Goal: Answer question/provide support

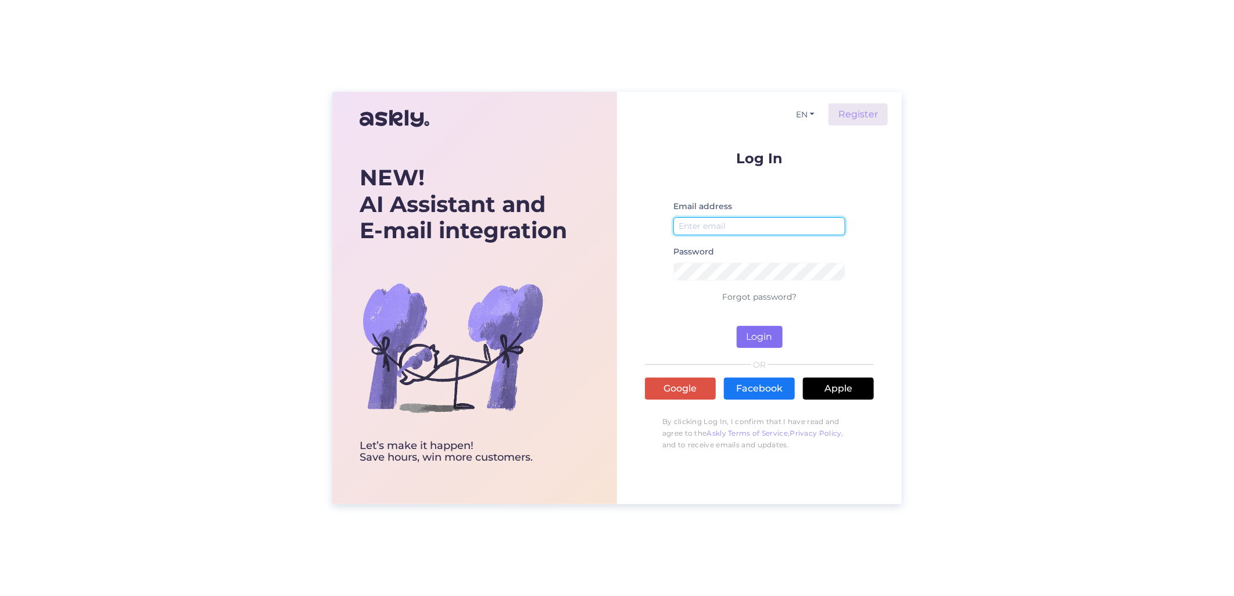
type input "[EMAIL_ADDRESS][DOMAIN_NAME]"
click at [754, 343] on button "Login" at bounding box center [760, 337] width 46 height 22
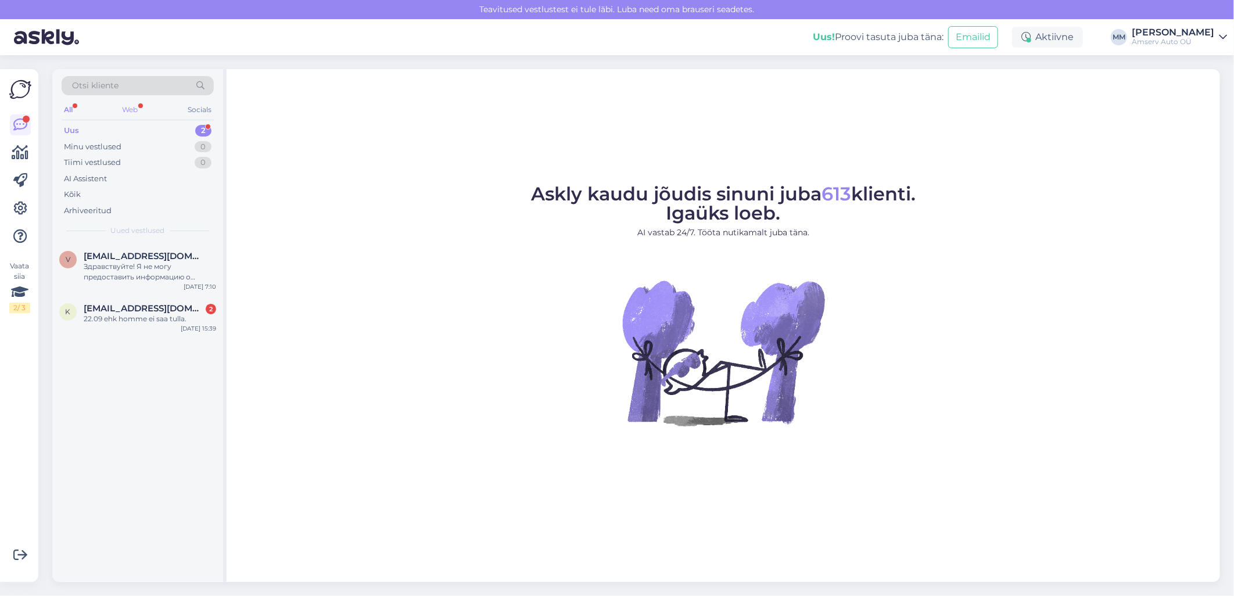
click at [128, 103] on div "Web" at bounding box center [130, 109] width 20 height 15
click at [135, 126] on div "Uus 2" at bounding box center [138, 131] width 152 height 16
click at [162, 324] on div "22.09 ehk homme ei saa tulla." at bounding box center [150, 319] width 133 height 10
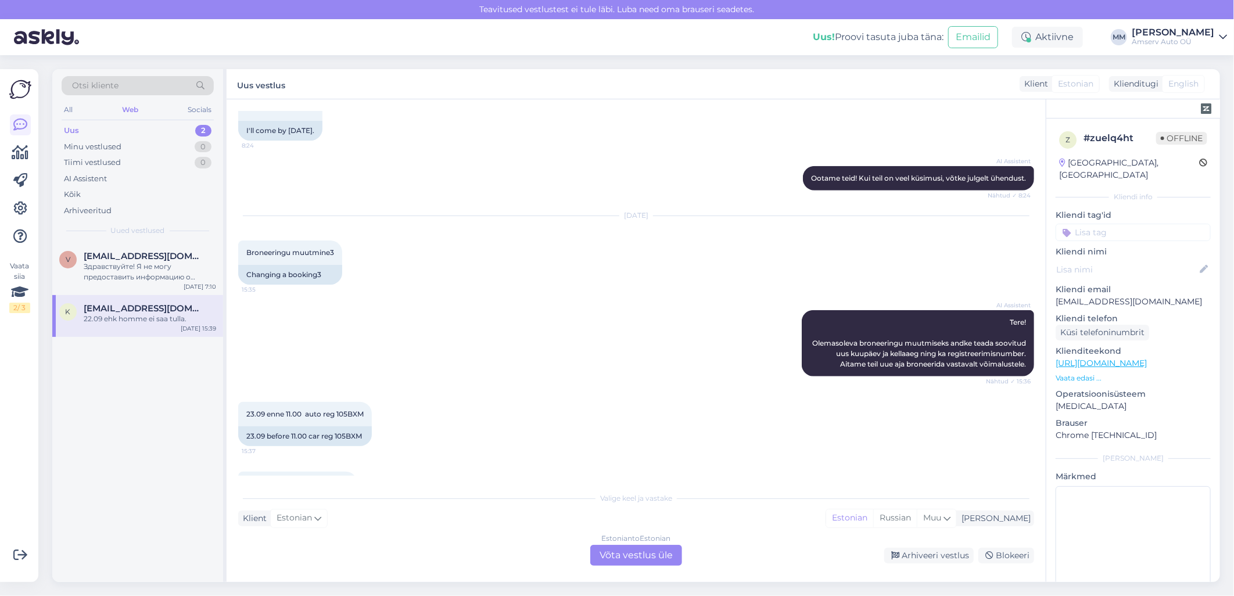
scroll to position [697, 0]
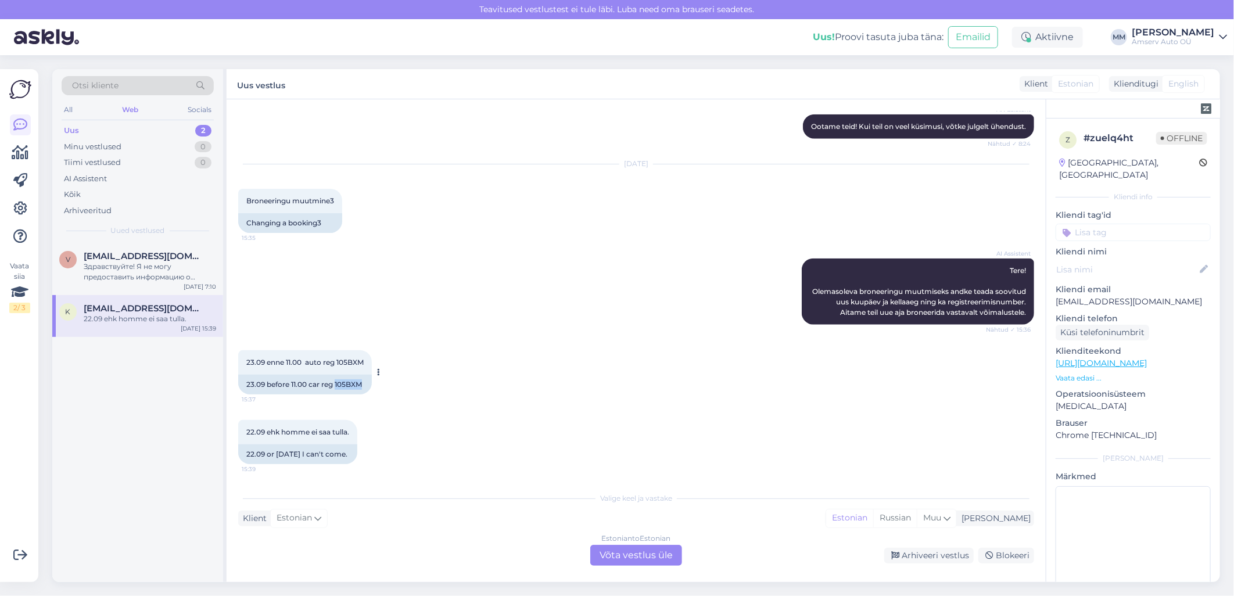
drag, startPoint x: 335, startPoint y: 385, endPoint x: 363, endPoint y: 381, distance: 28.1
click at [363, 381] on div "23.09 before 11.00 car reg 105BXM" at bounding box center [305, 385] width 134 height 20
copy div "105BXM"
click at [642, 561] on div "Estonian to Estonian Võta vestlus üle" at bounding box center [636, 555] width 92 height 21
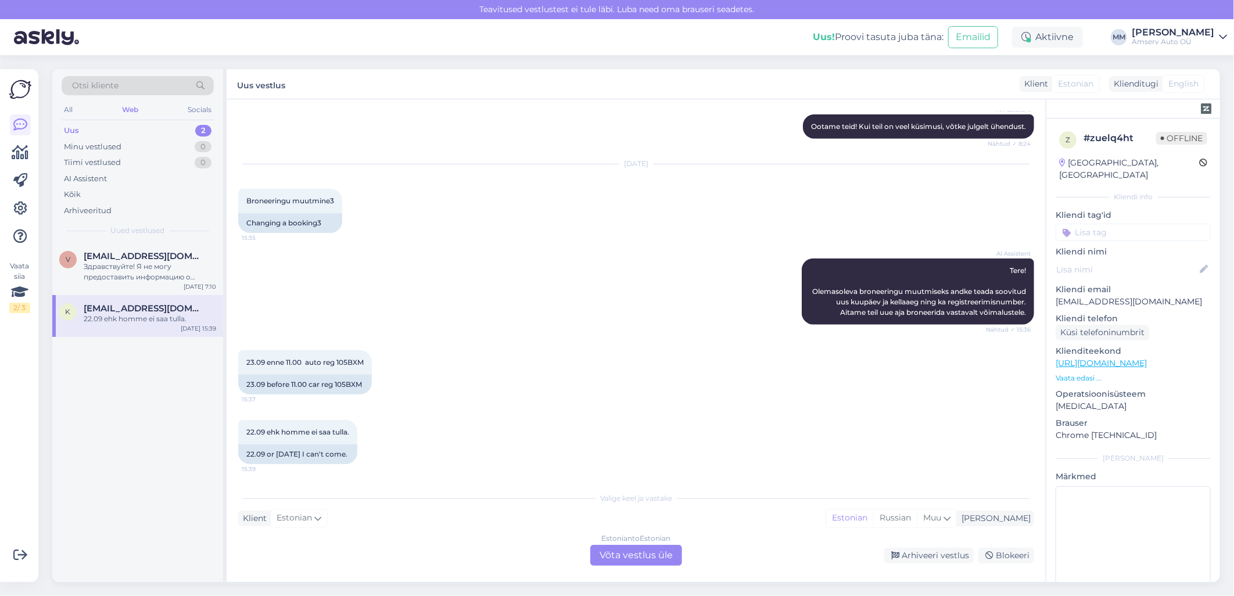
scroll to position [654, 0]
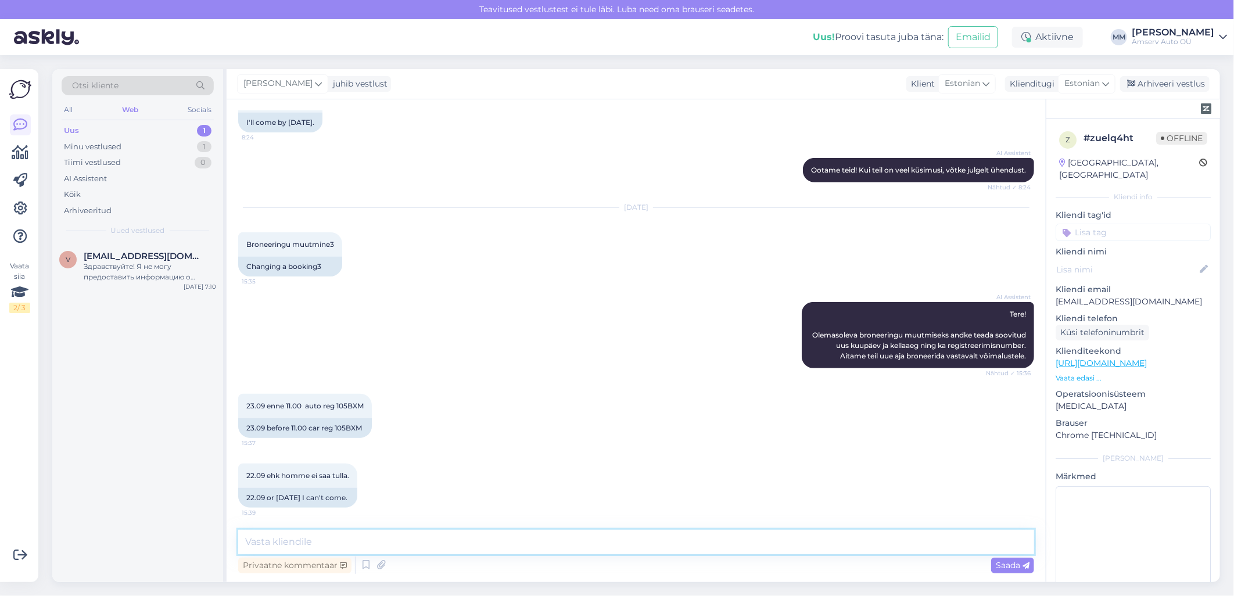
click at [466, 545] on textarea at bounding box center [636, 542] width 796 height 24
paste textarea "105BXM"
click at [603, 547] on textarea "Sõidukile 105BXM broneeritud aeg [DATE][PERSON_NAME] 12:00 Peetris. Kas see ok?" at bounding box center [636, 542] width 796 height 24
drag, startPoint x: 669, startPoint y: 545, endPoint x: 570, endPoint y: 546, distance: 98.8
click at [570, 546] on textarea "Sõidukile 105BXM broneeritud aeg [DATE][PERSON_NAME] 12:00 Peetris. Kas see ok?…" at bounding box center [636, 542] width 796 height 24
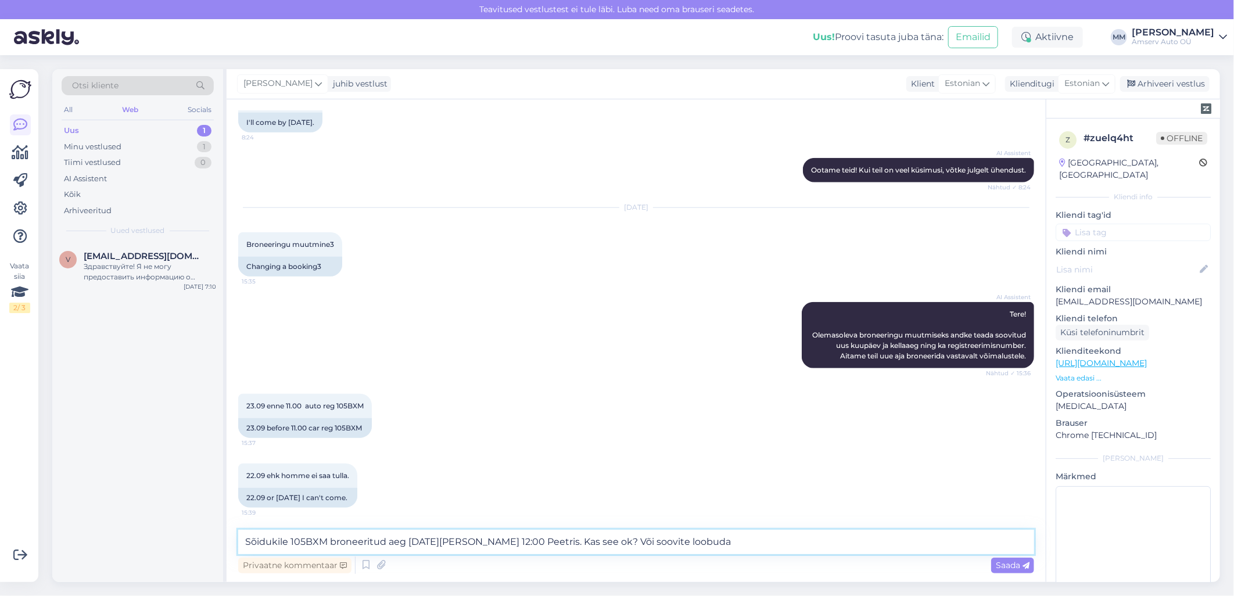
click at [622, 543] on textarea "Sõidukile 105BXM broneeritud aeg [DATE][PERSON_NAME] 12:00 Peetris. Kas see ok?…" at bounding box center [636, 542] width 796 height 24
drag, startPoint x: 690, startPoint y: 539, endPoint x: 572, endPoint y: 547, distance: 117.7
click at [572, 547] on textarea "Sõidukile 105BXM broneeritud aeg [DATE][PERSON_NAME] 12:00 Peetris. Kas see ok?…" at bounding box center [636, 542] width 796 height 24
click at [764, 527] on div "Vestlus algas [DATE] Mu autole sõideti otsa. Kindlustusele on kahju nõue tehtud…" at bounding box center [636, 340] width 819 height 483
click at [758, 539] on textarea "Sõidukile 105BXM broneeritud aeg [DATE][PERSON_NAME] 12:00 Peetris. Kas see ok?…" at bounding box center [636, 542] width 796 height 24
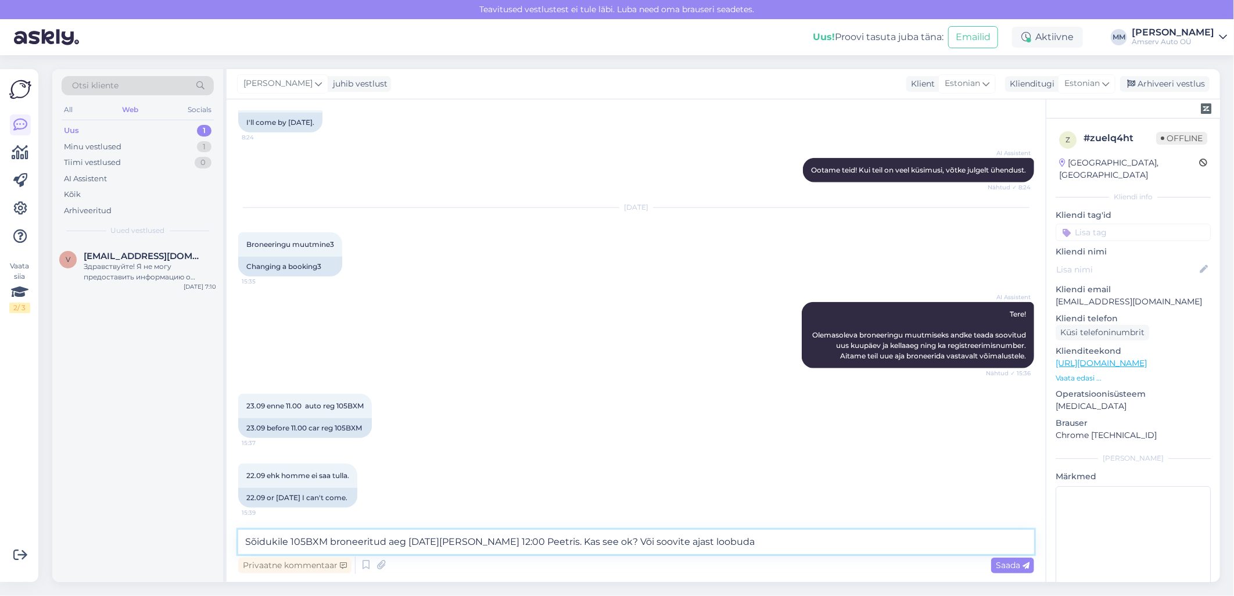
type textarea "Sõidukile 105BXM broneeritud aeg [DATE][PERSON_NAME] 12:00 Peetris. Kas see ok?…"
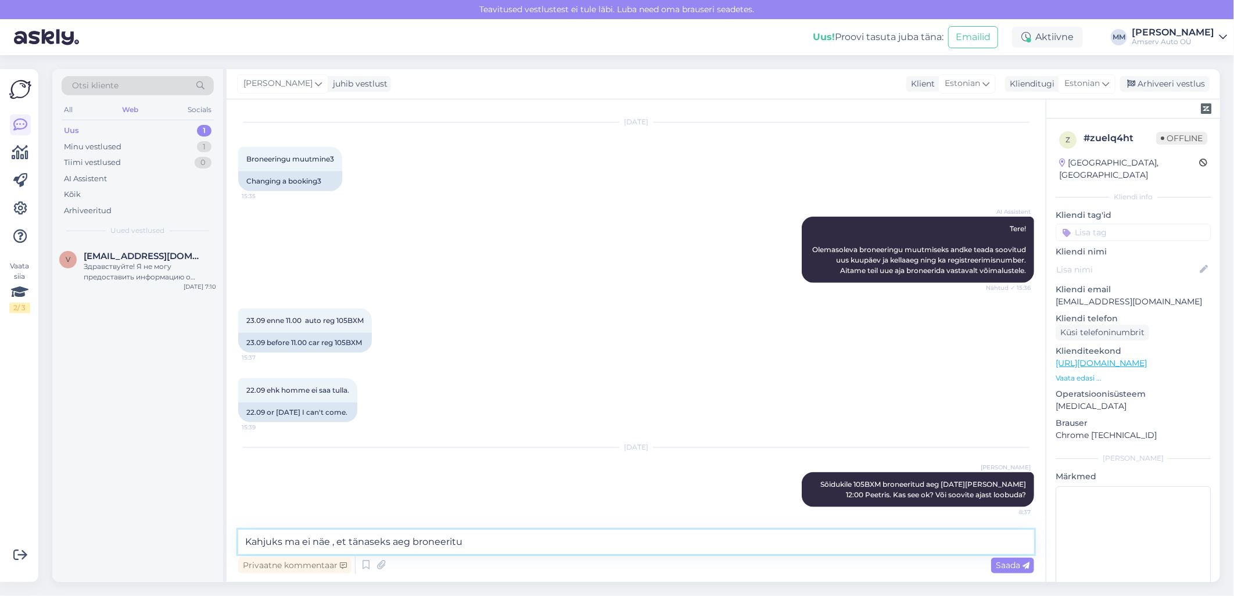
type textarea "Kahjuks ma ei näe , et tänaseks aeg broneeritud"
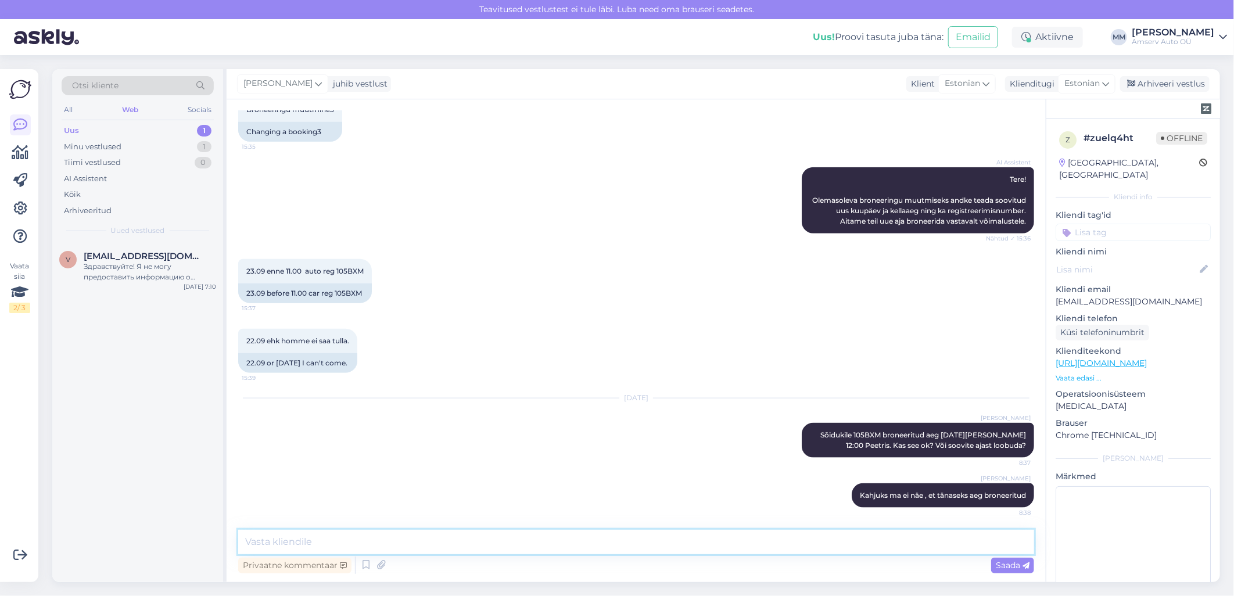
click at [466, 541] on textarea at bounding box center [636, 542] width 796 height 24
click at [1106, 224] on input at bounding box center [1133, 232] width 155 height 17
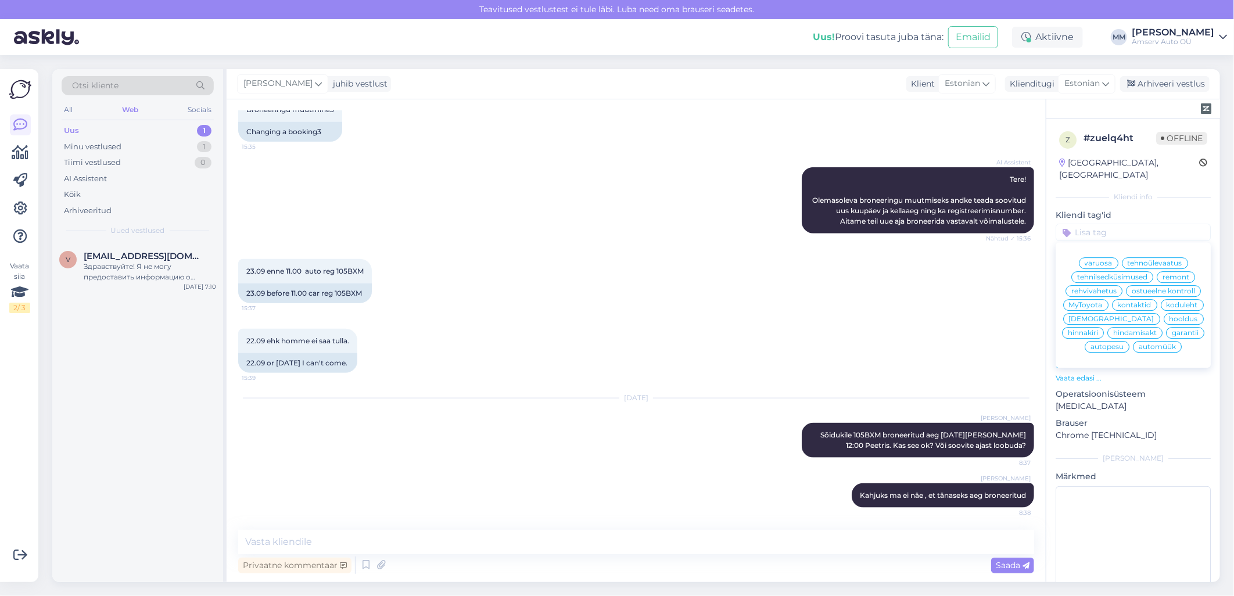
click at [1170, 318] on span "hooldus" at bounding box center [1184, 319] width 28 height 7
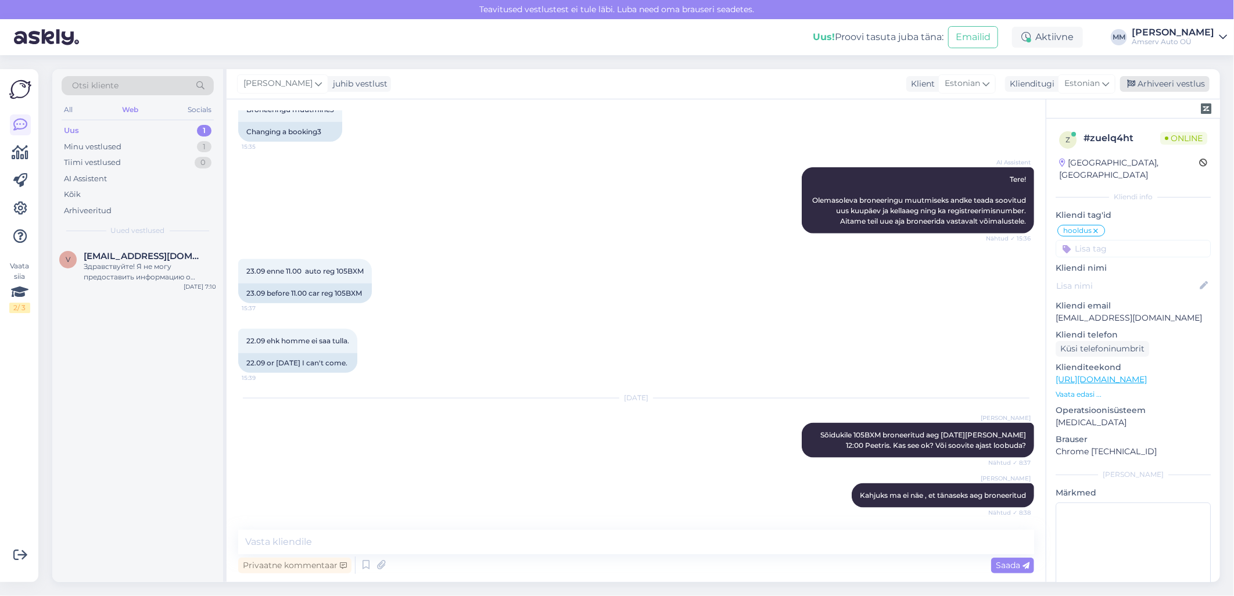
click at [1148, 85] on div "Arhiveeri vestlus" at bounding box center [1164, 84] width 89 height 16
click at [138, 131] on div "Uus 1" at bounding box center [138, 131] width 152 height 16
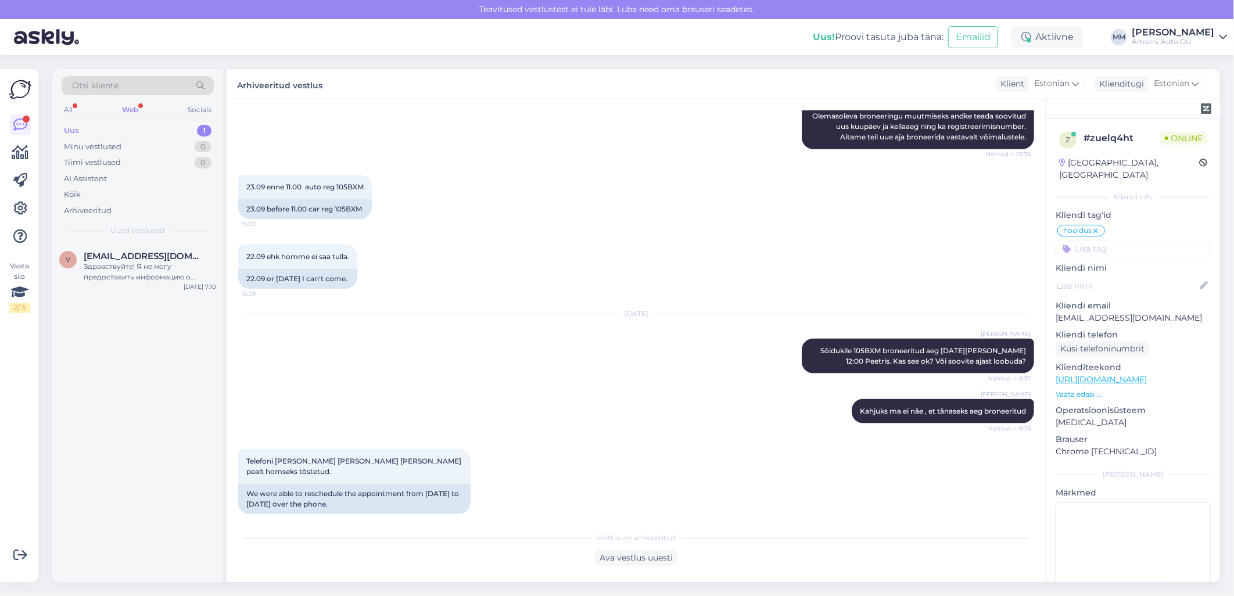
scroll to position [933, 0]
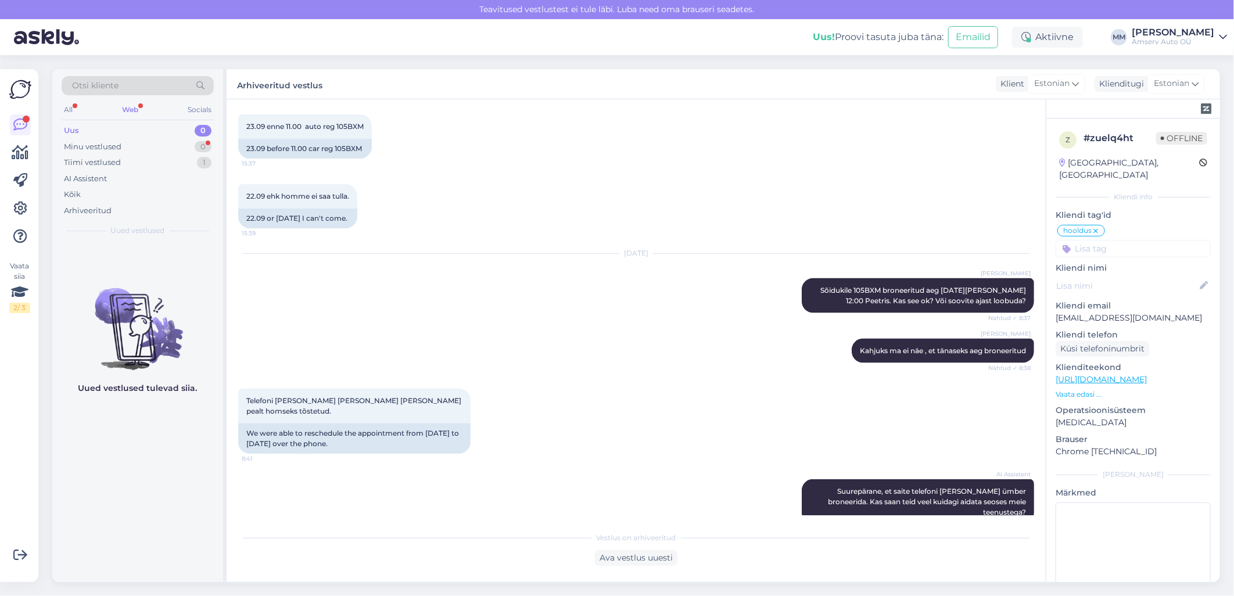
click at [129, 105] on div "Web" at bounding box center [130, 109] width 21 height 15
click at [122, 162] on div "Tiimi vestlused 1" at bounding box center [138, 163] width 152 height 16
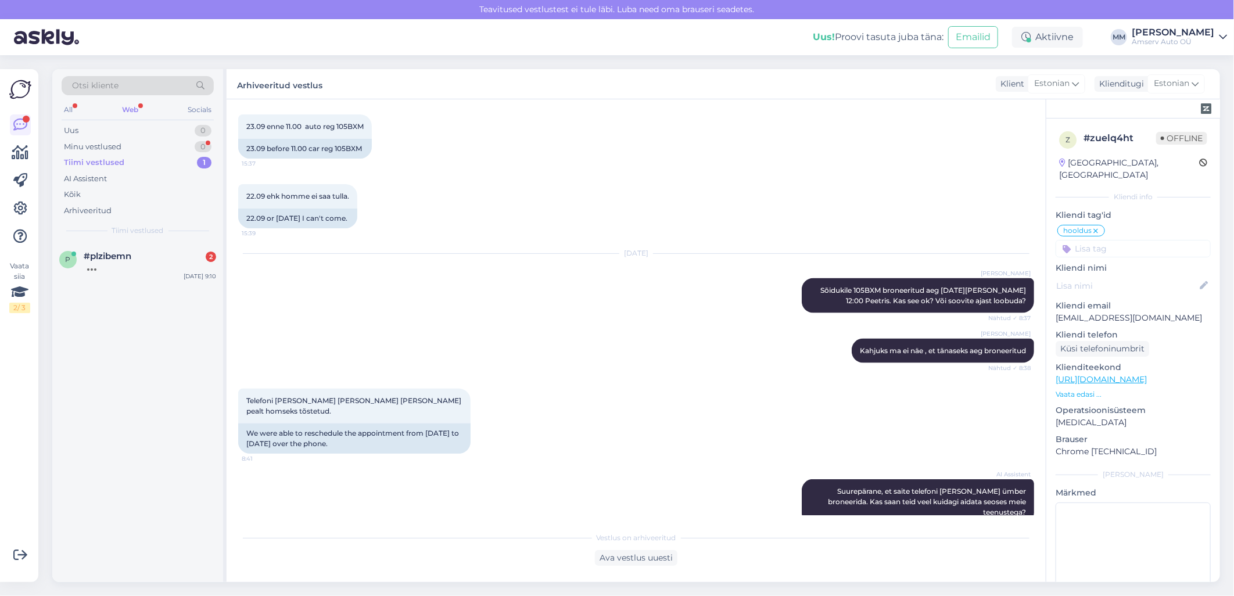
click at [131, 105] on div "Web" at bounding box center [130, 109] width 21 height 15
click at [122, 132] on div "Uus 0" at bounding box center [138, 131] width 152 height 16
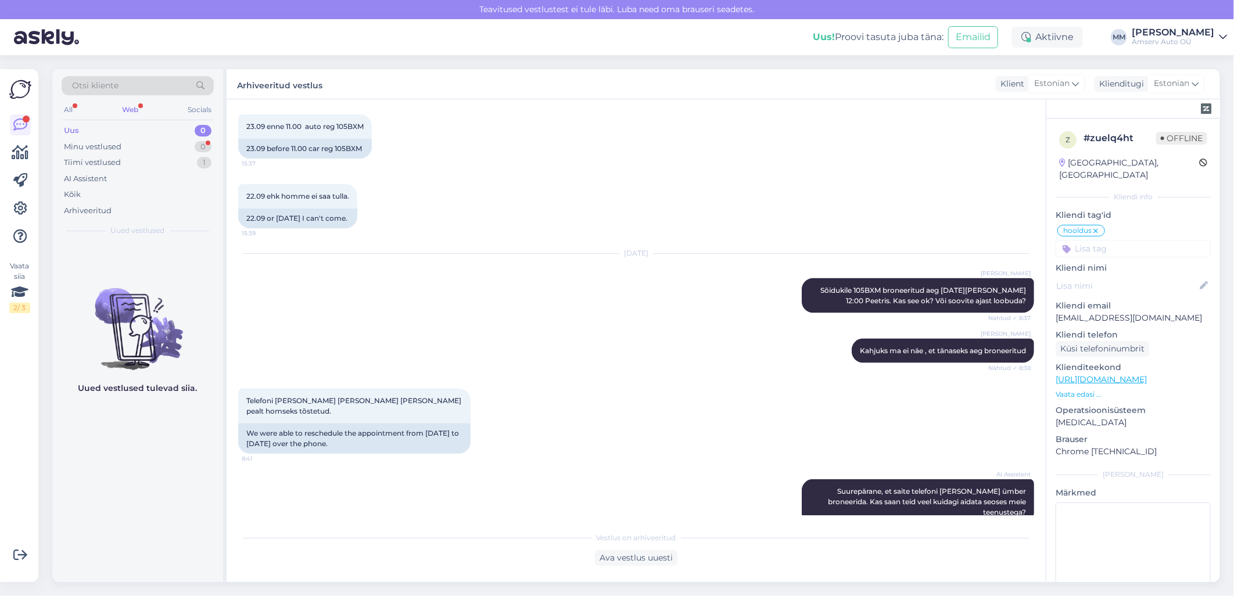
click at [136, 105] on div "Web" at bounding box center [130, 109] width 21 height 15
click at [149, 166] on div "Tiimi vestlused 1" at bounding box center [138, 163] width 152 height 16
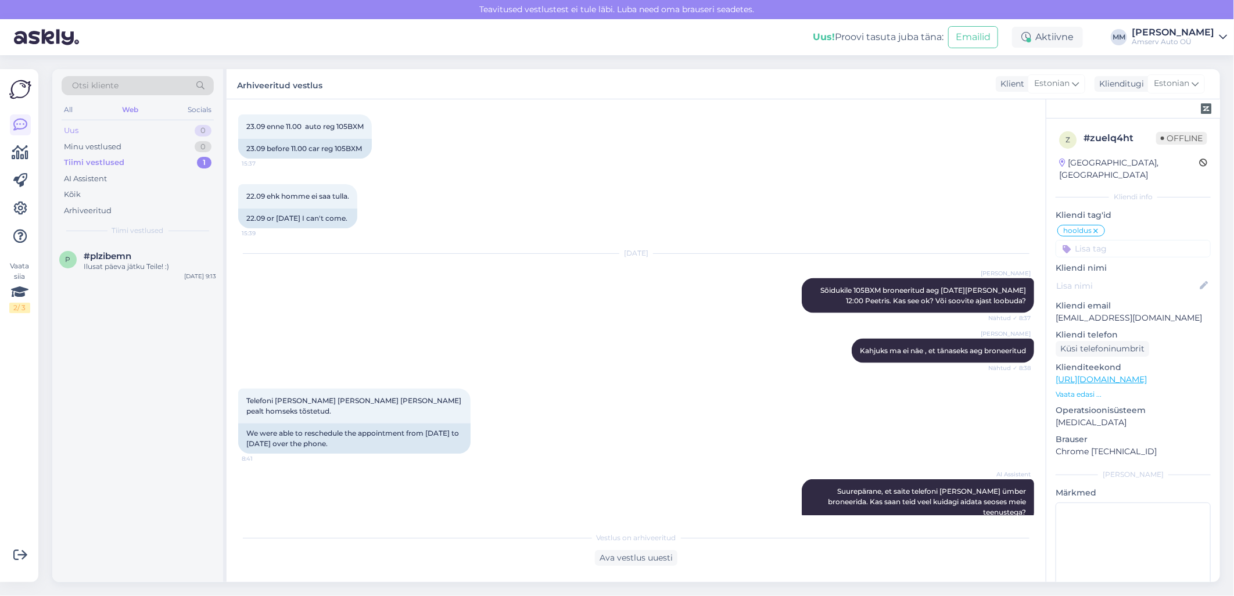
click at [118, 130] on div "Uus 0" at bounding box center [138, 131] width 152 height 16
click at [160, 127] on div "Uus 1" at bounding box center [138, 131] width 152 height 16
click at [144, 267] on div "Пожалуйста, свяжитесь с нашим отделом запчастей по телефону 650 2152 или по эле…" at bounding box center [150, 272] width 133 height 21
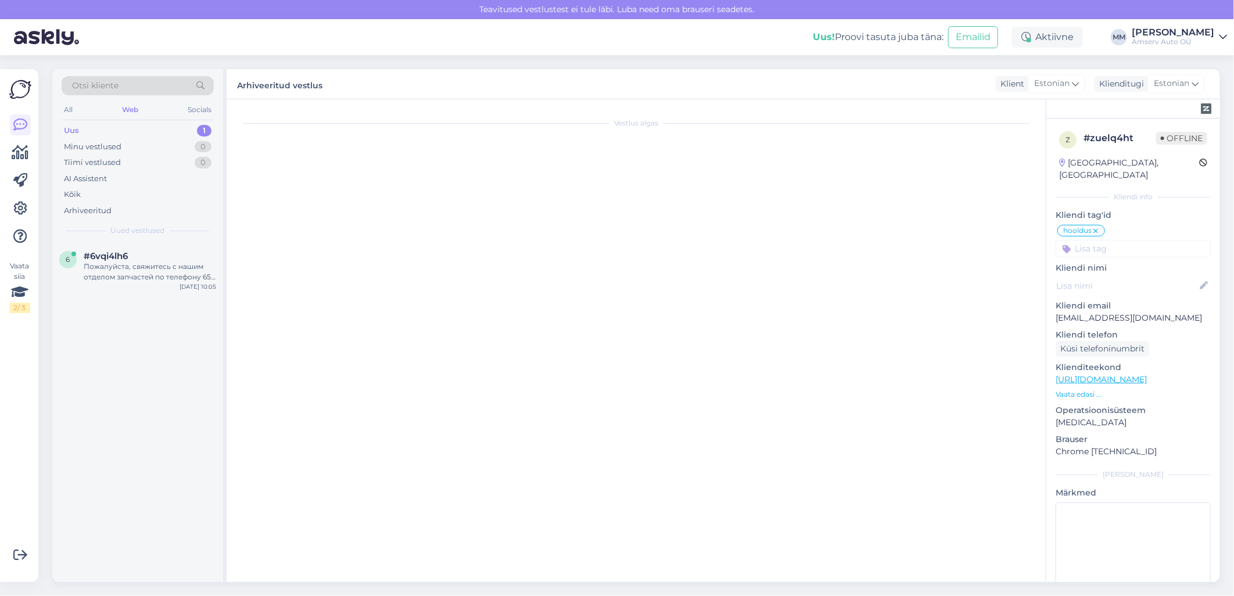
scroll to position [6, 0]
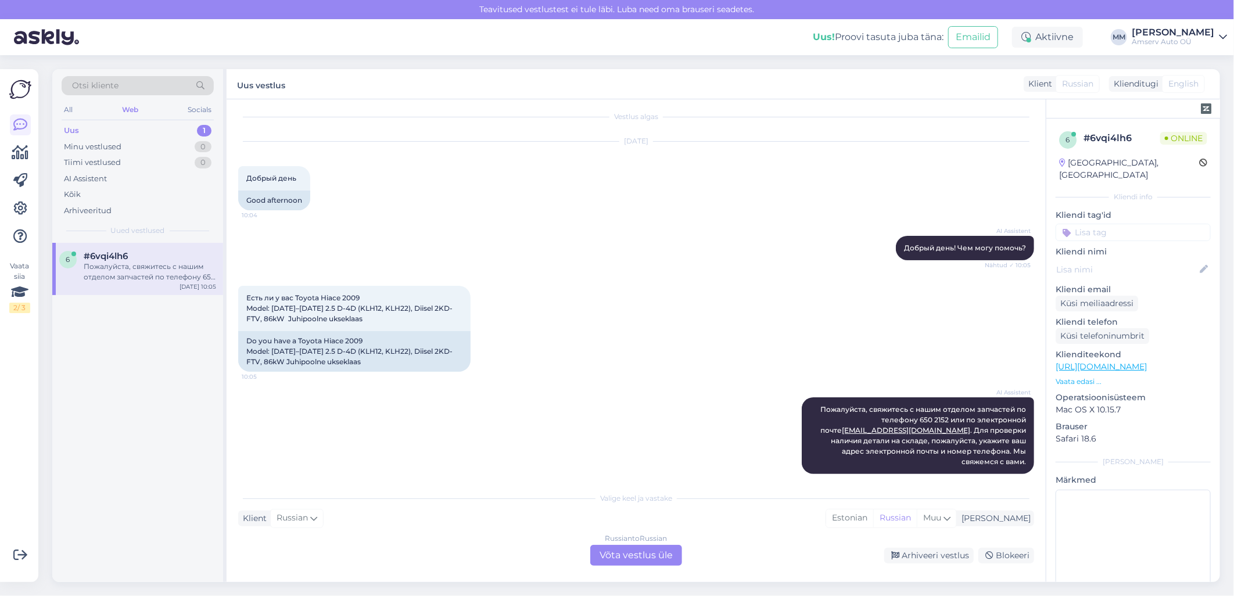
click at [637, 558] on div "Russian to Russian Võta vestlus üle" at bounding box center [636, 555] width 92 height 21
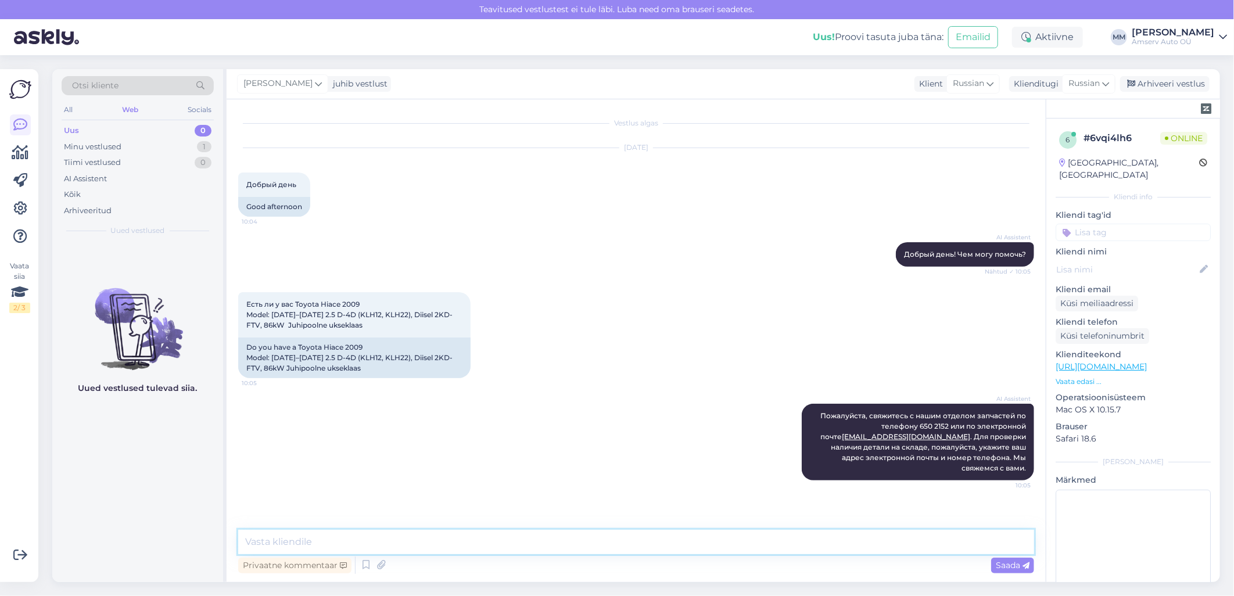
click at [589, 542] on textarea at bounding box center [636, 542] width 796 height 24
type textarea "Tere"
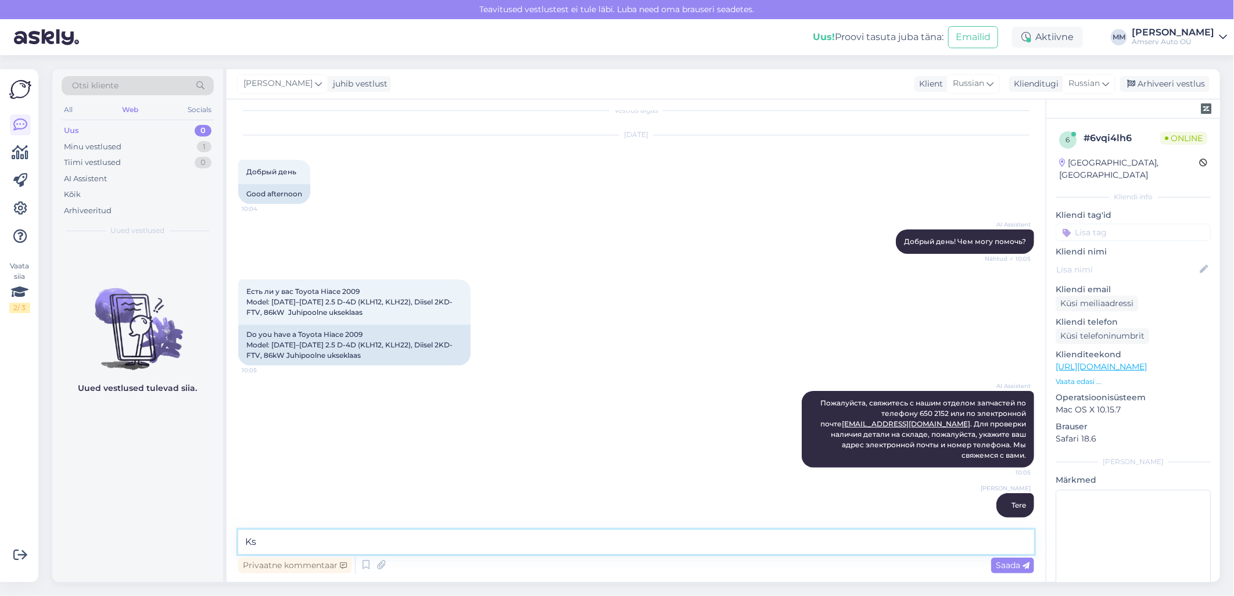
type textarea "K"
click at [379, 543] on textarea at bounding box center [636, 542] width 796 height 24
paste textarea "Стекло боковой двери"
type textarea "Стекло боковой двери?"
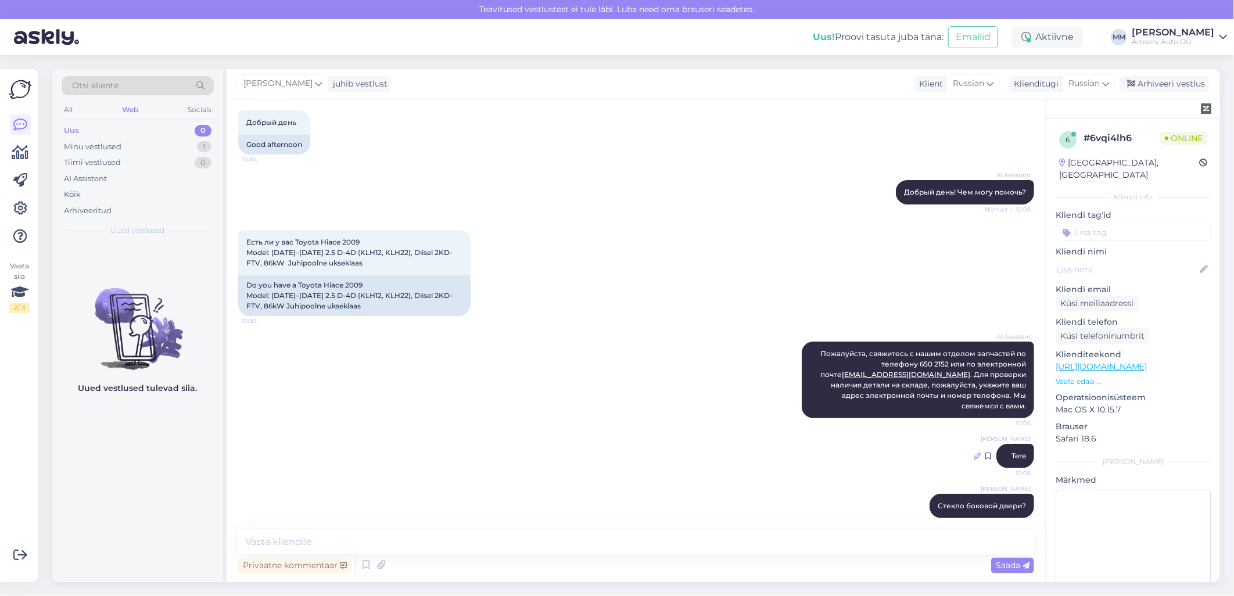
click at [974, 453] on icon at bounding box center [977, 456] width 7 height 7
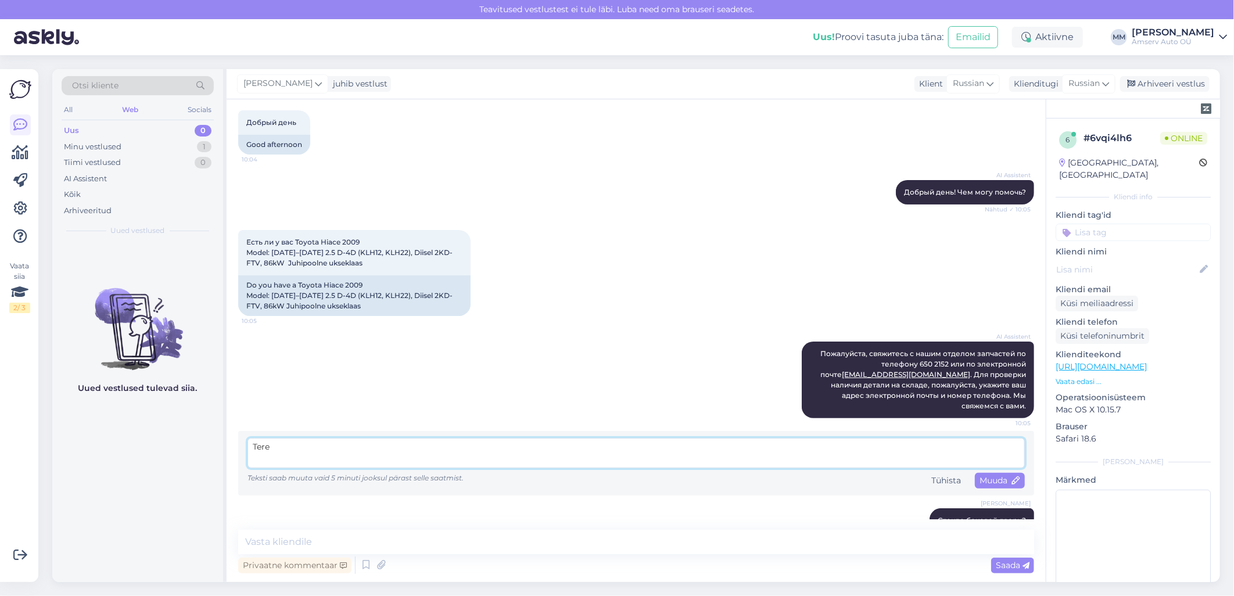
drag, startPoint x: 289, startPoint y: 441, endPoint x: 235, endPoint y: 442, distance: 54.6
click at [235, 442] on div "Vestlus algas [DATE] Добрый день 10:04 Good afternoon AI Assistent Добрый день!…" at bounding box center [636, 340] width 819 height 483
paste textarea "Здравствуите"
type textarea "Здравствуите"
click at [980, 475] on span "Muuda" at bounding box center [1000, 480] width 41 height 10
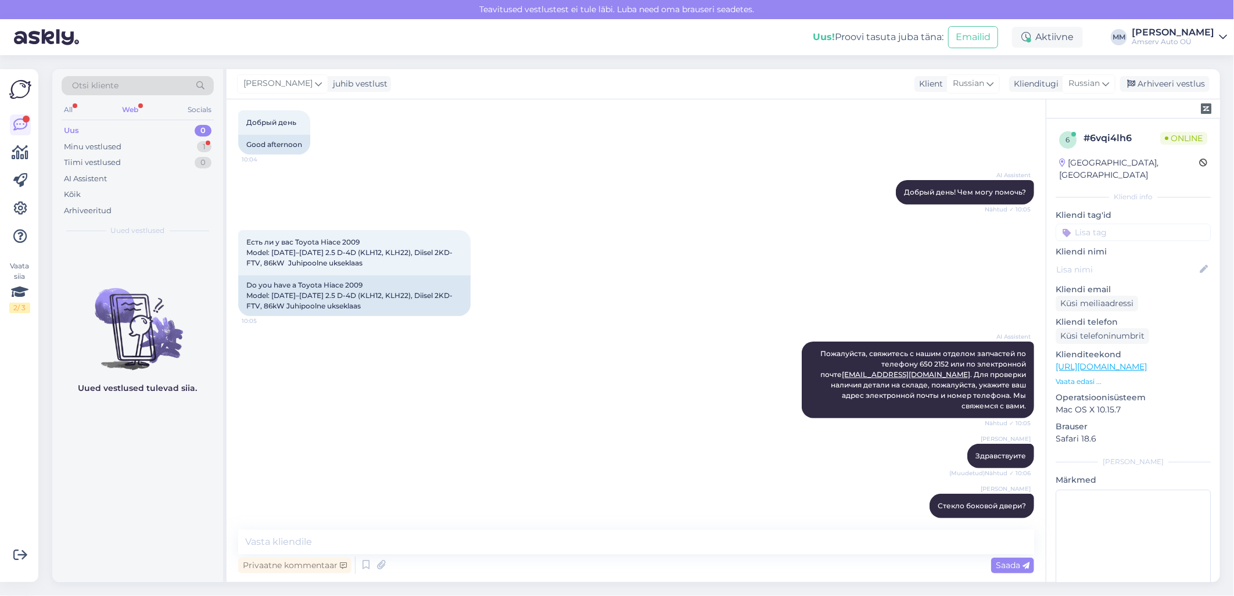
scroll to position [113, 0]
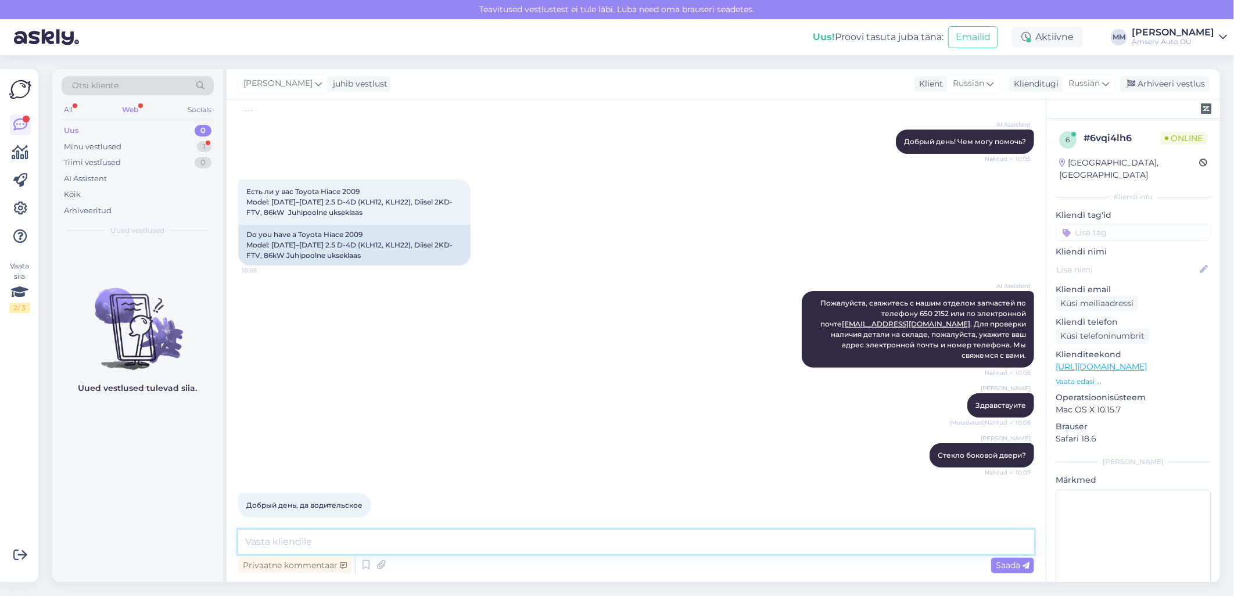
click at [302, 536] on textarea at bounding box center [636, 542] width 796 height 24
paste textarea "Вам удобно наше представительство в [GEOGRAPHIC_DATA]"
type textarea "Вам удобно наше представительство в [GEOGRAPHIC_DATA]?"
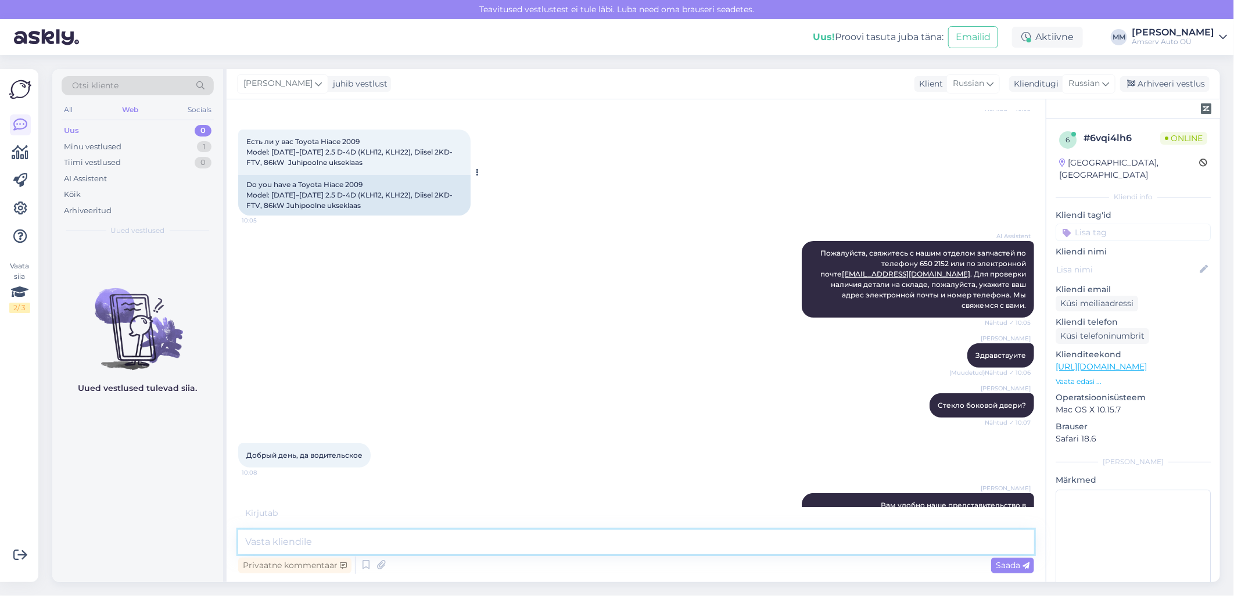
scroll to position [213, 0]
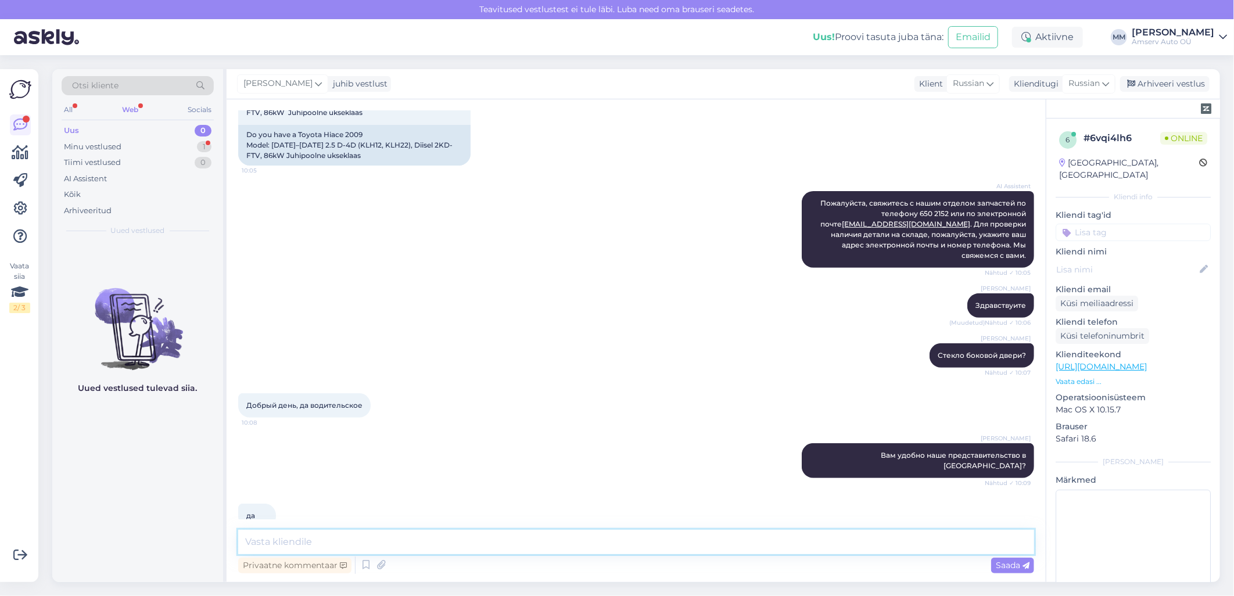
click at [328, 544] on textarea at bounding box center [636, 542] width 796 height 24
paste textarea "Пожалуиста номер машины"
type textarea "Пожалуиста номер машины"
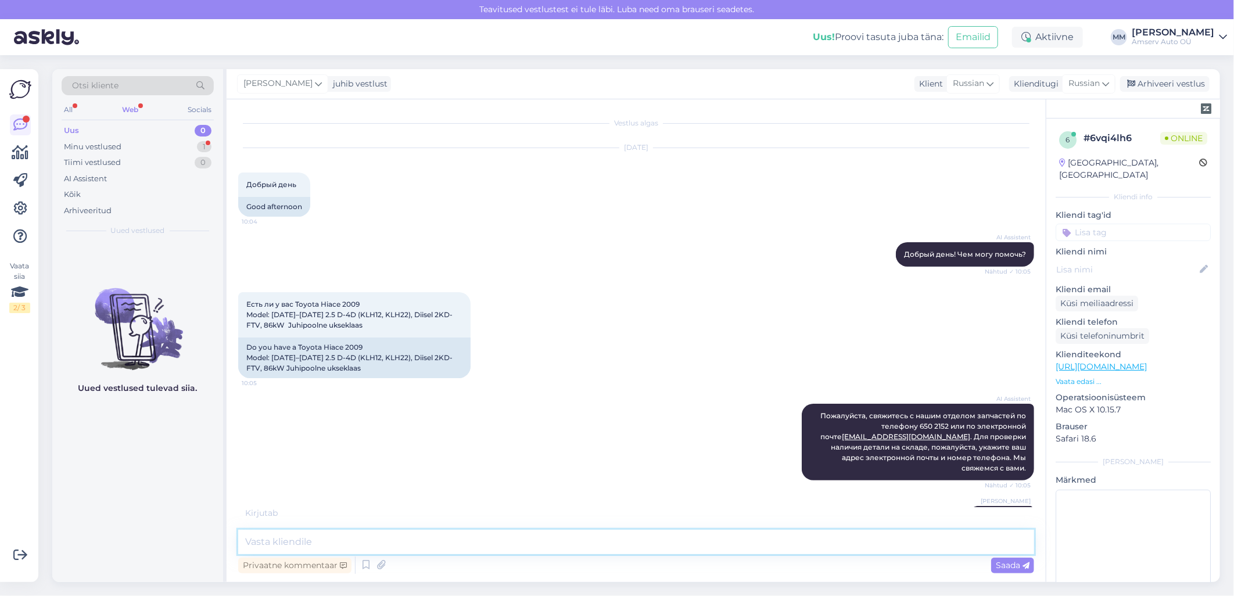
scroll to position [312, 0]
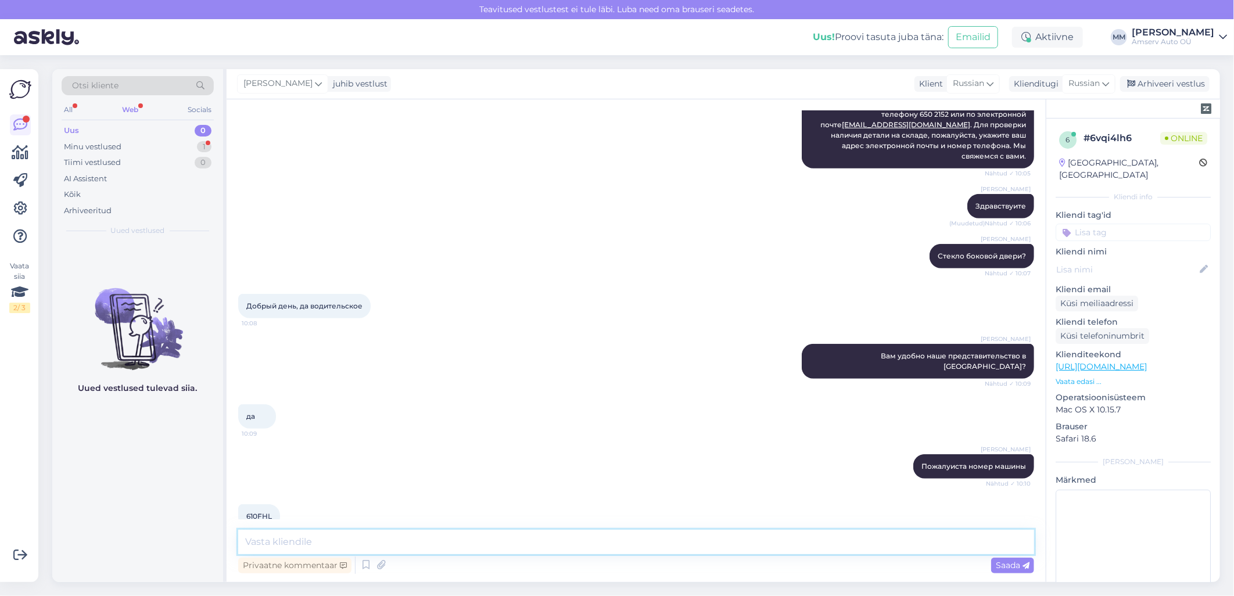
click at [325, 542] on textarea at bounding box center [636, 542] width 796 height 24
paste textarea "Пожалуиста Ваш номер телефона и электронная почта"
type textarea "Пожалуиста Ваш номер телефона и электронная почта"
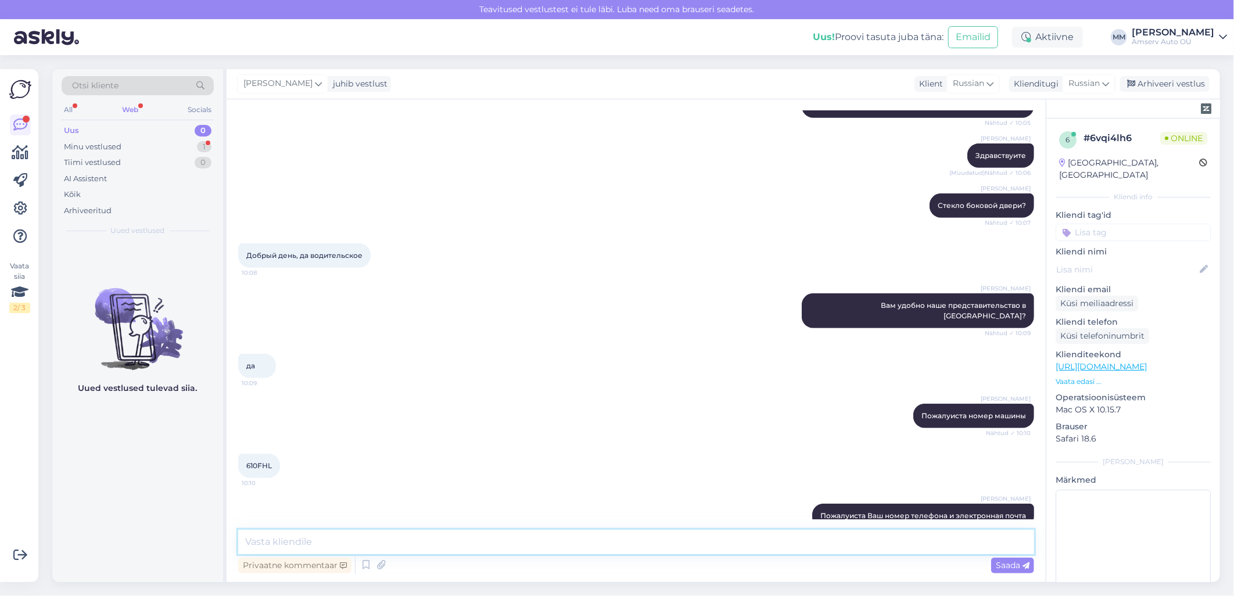
scroll to position [413, 0]
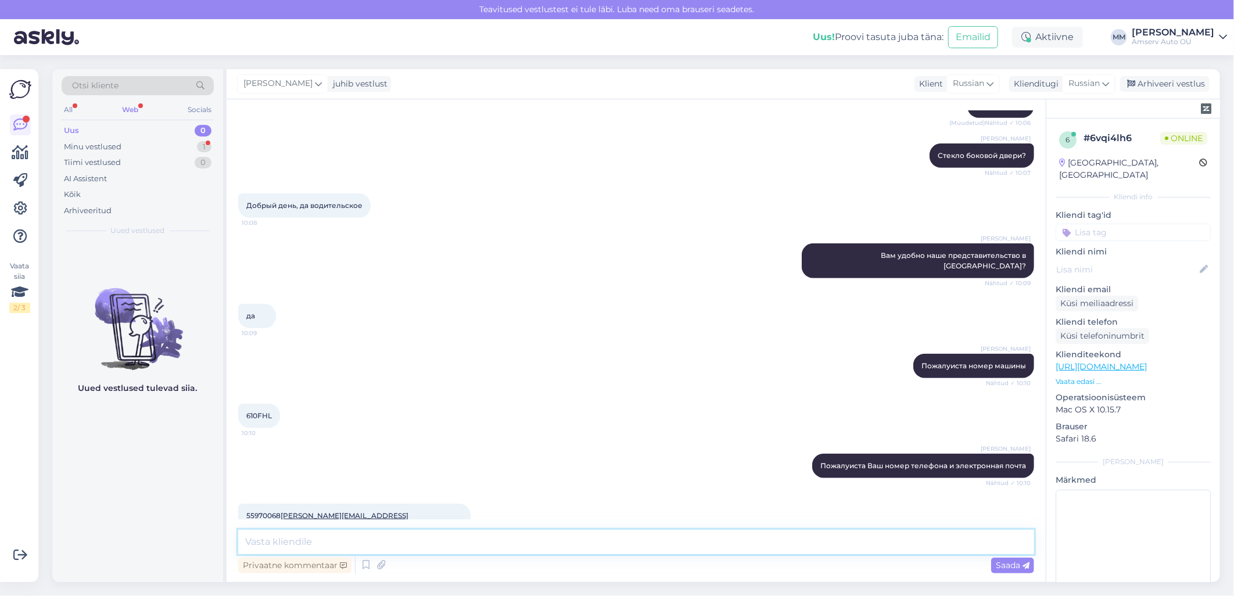
click at [330, 545] on textarea at bounding box center [636, 542] width 796 height 24
paste textarea "Я передам информацию и наш специалист свяжется с [PERSON_NAME]"
type textarea "Я передам информацию и наш специалист свяжется с [PERSON_NAME]"
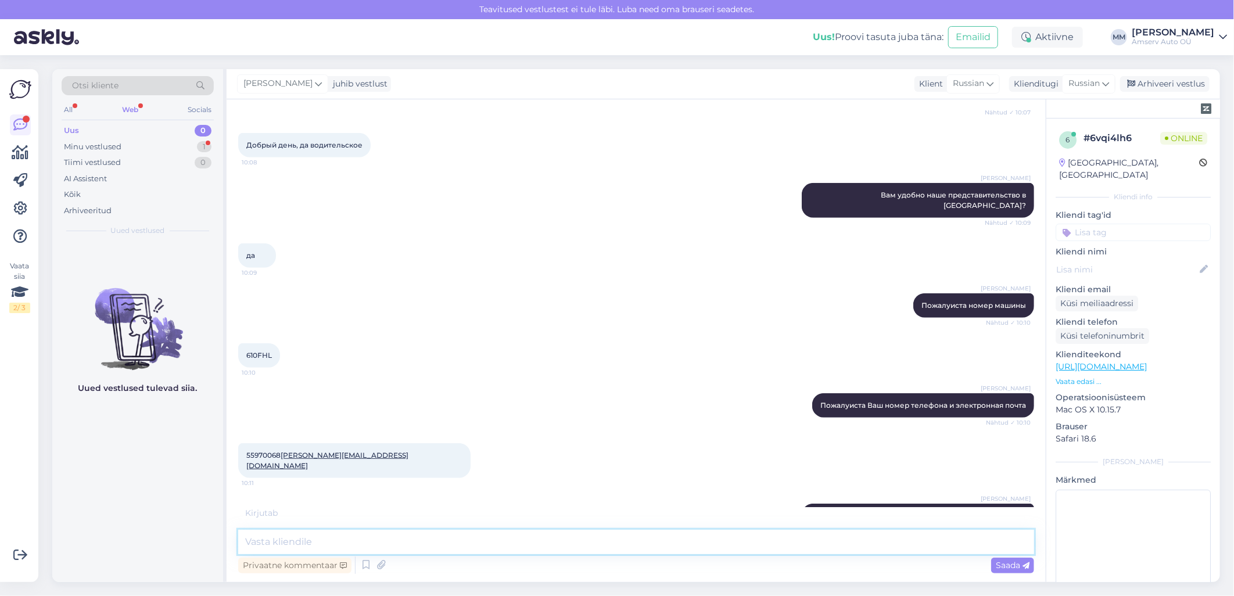
scroll to position [523, 0]
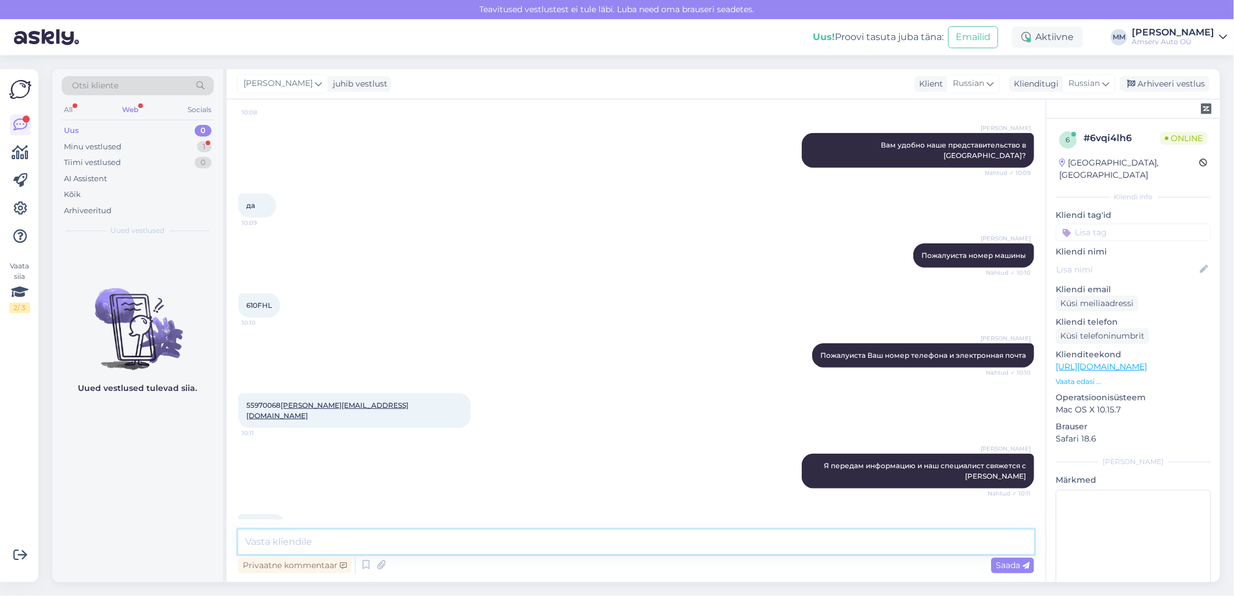
click at [345, 538] on textarea at bounding box center [636, 542] width 796 height 24
paste textarea "и [PERSON_NAME]"
type textarea "и [PERSON_NAME]"
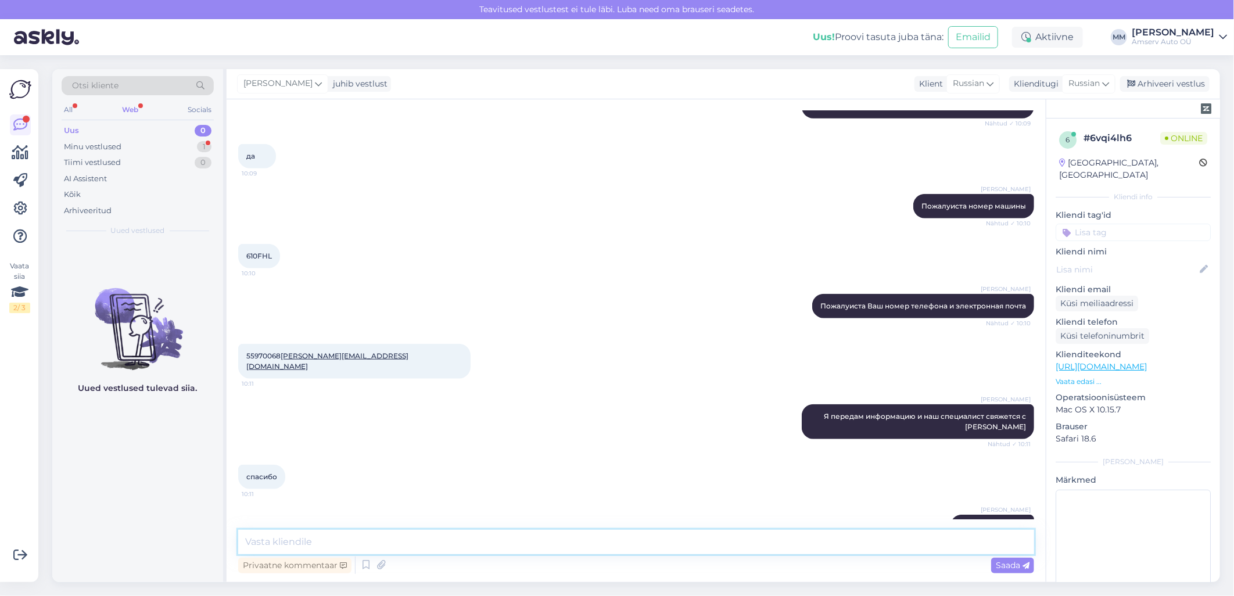
click at [315, 540] on textarea at bounding box center [636, 542] width 796 height 24
paste textarea "Хорошего дня"
type textarea "Хорошего дня!"
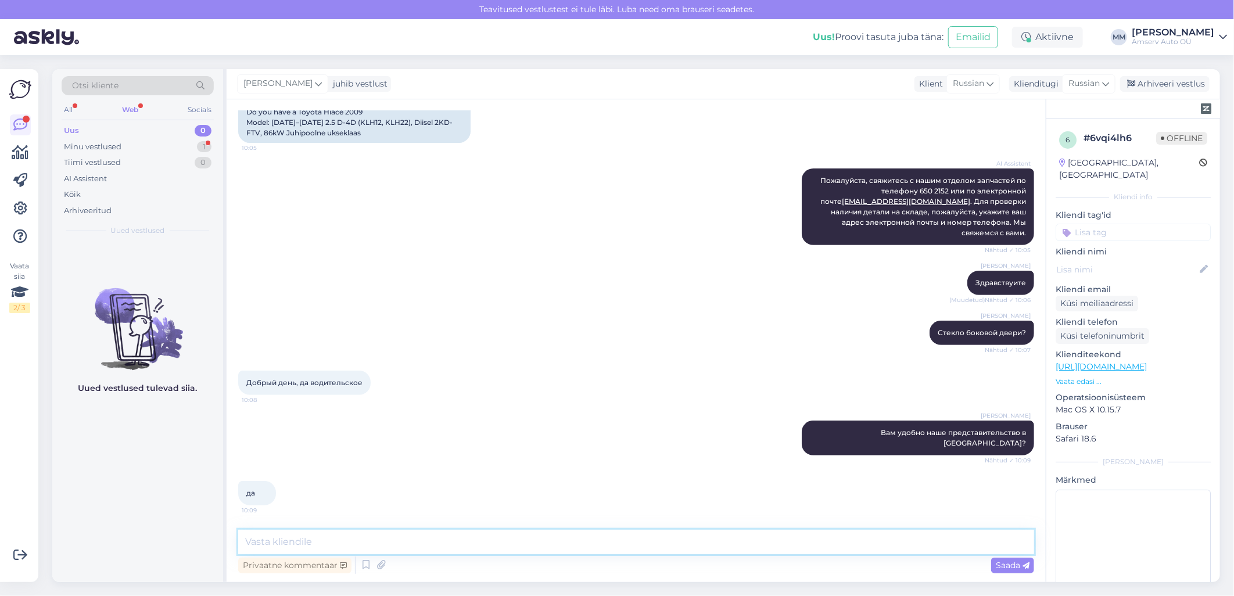
scroll to position [0, 0]
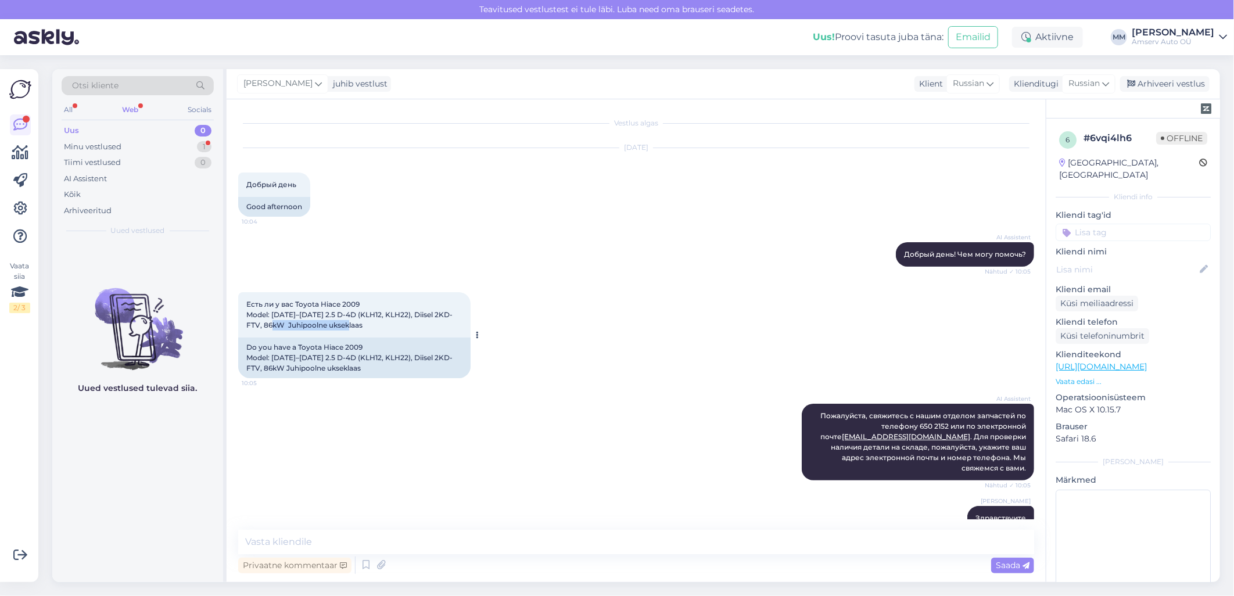
drag, startPoint x: 270, startPoint y: 324, endPoint x: 348, endPoint y: 324, distance: 77.3
click at [348, 324] on div "Есть ли у вас Toyota Hiace 2009 Model: [DATE]–[DATE] 2.5 D-4D (KLH12, KLH22), D…" at bounding box center [354, 314] width 232 height 45
copy span "Juhipoolne ukseklaas"
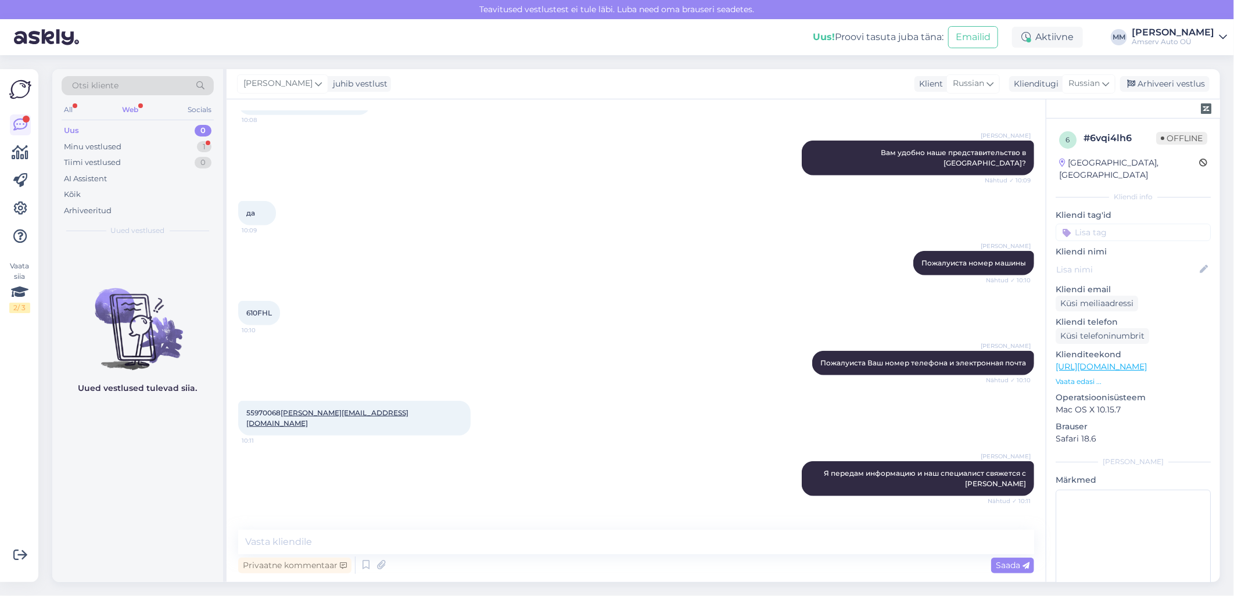
scroll to position [516, 0]
click at [262, 308] on span "610FHL" at bounding box center [259, 312] width 26 height 9
copy div "610FHL 10:10"
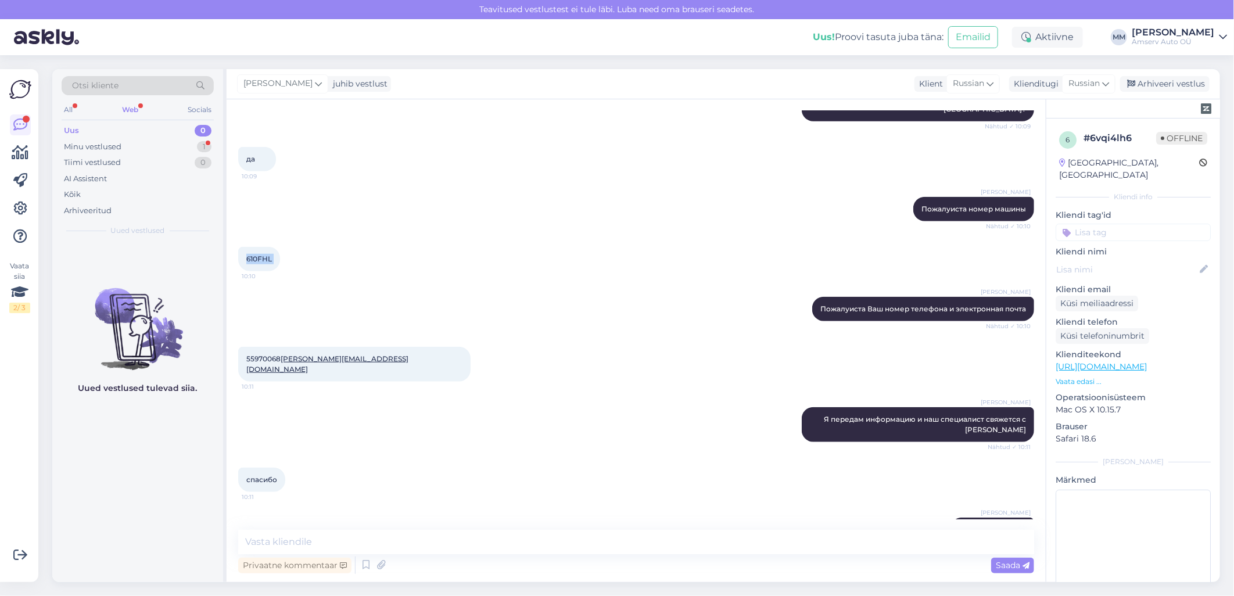
scroll to position [623, 0]
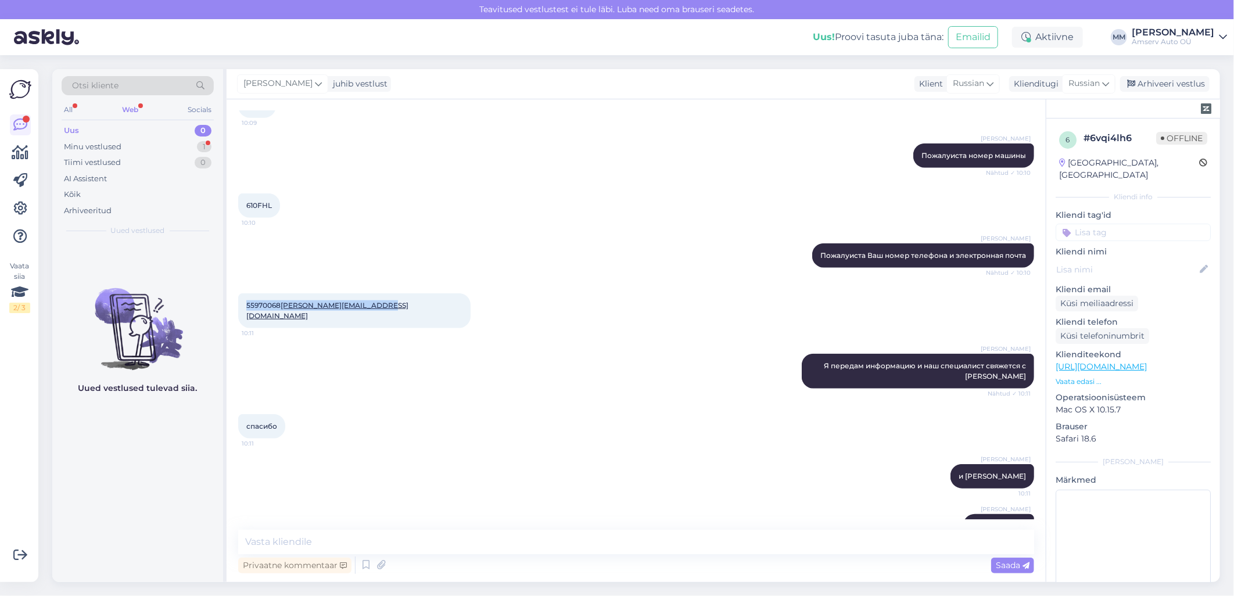
drag, startPoint x: 382, startPoint y: 281, endPoint x: 244, endPoint y: 284, distance: 137.8
click at [244, 293] on div "55970068 [PERSON_NAME][EMAIL_ADDRESS][DOMAIN_NAME] 10:11" at bounding box center [354, 310] width 232 height 35
copy span "55970068 [PERSON_NAME][EMAIL_ADDRESS][DOMAIN_NAME]"
click at [128, 110] on div "Web" at bounding box center [130, 109] width 21 height 15
click at [120, 146] on div "Minu vestlused" at bounding box center [93, 147] width 58 height 12
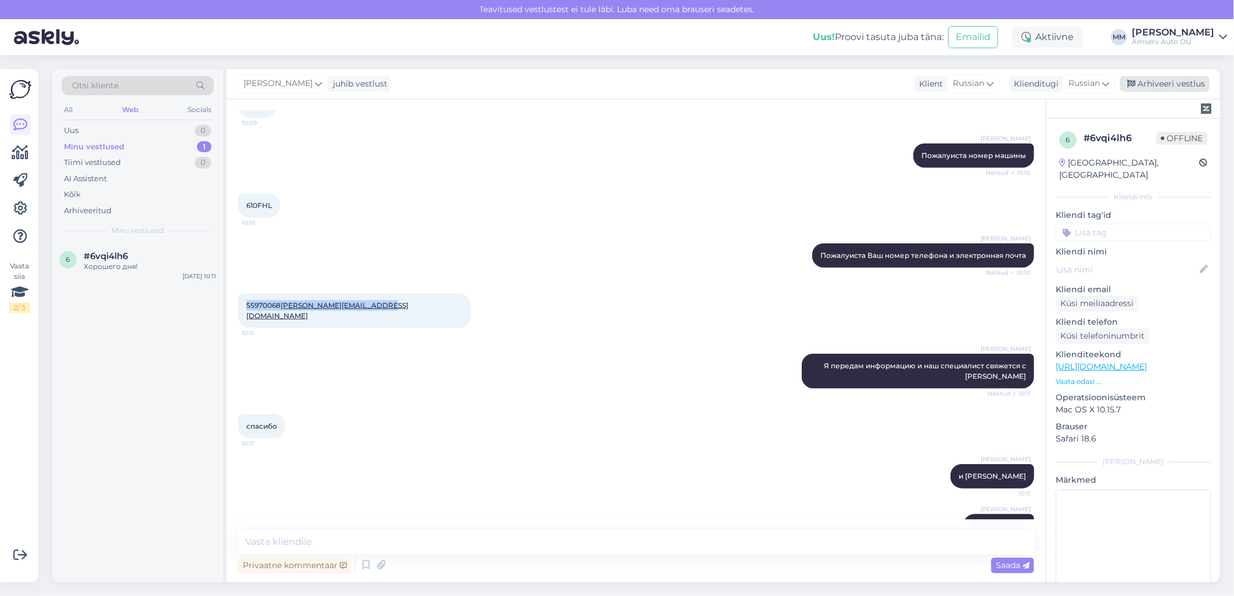
click at [1158, 87] on div "Arhiveeri vestlus" at bounding box center [1164, 84] width 89 height 16
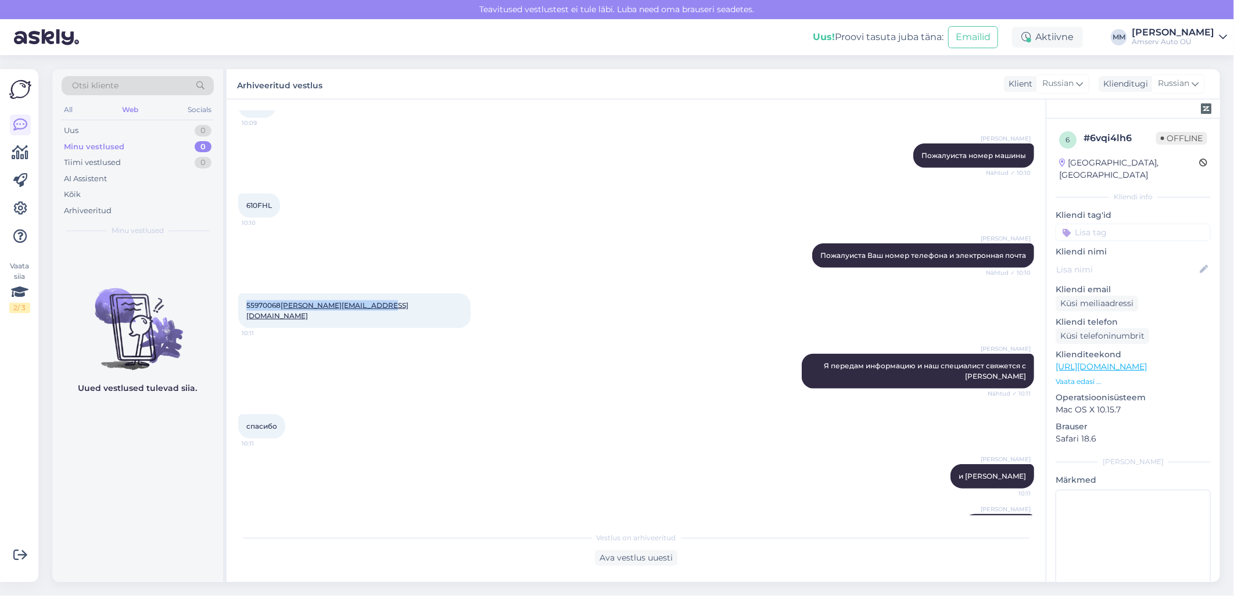
click at [120, 107] on div "Web" at bounding box center [130, 109] width 21 height 15
click at [84, 207] on div "Arhiveeritud" at bounding box center [88, 211] width 48 height 12
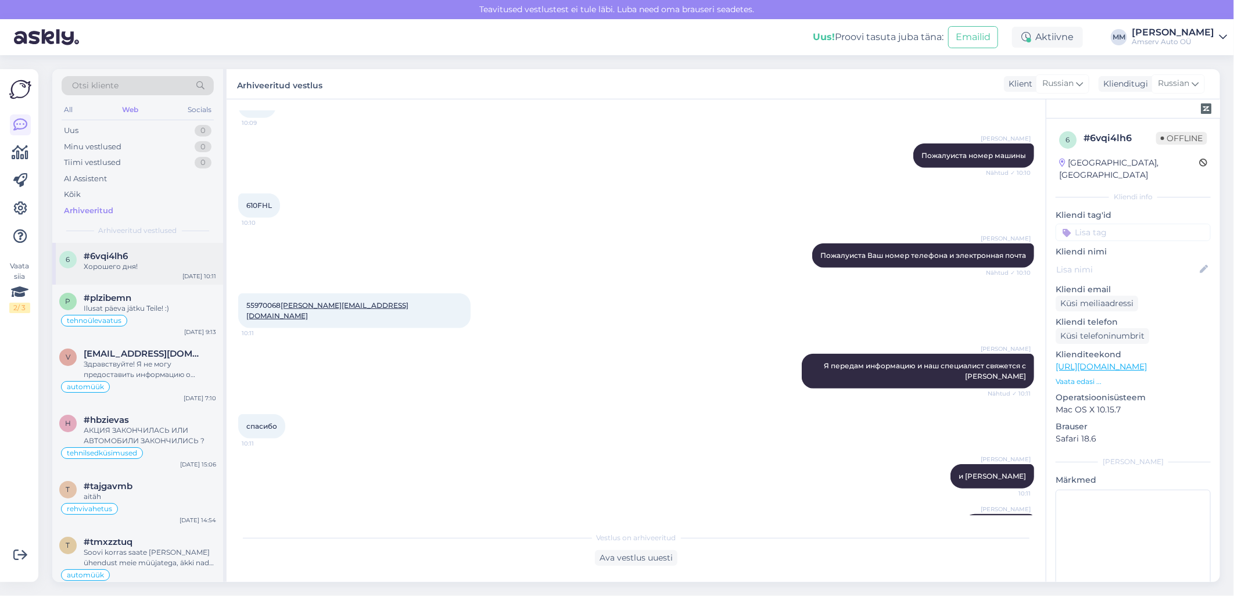
click at [137, 262] on div "Хорошего дня!" at bounding box center [150, 267] width 133 height 10
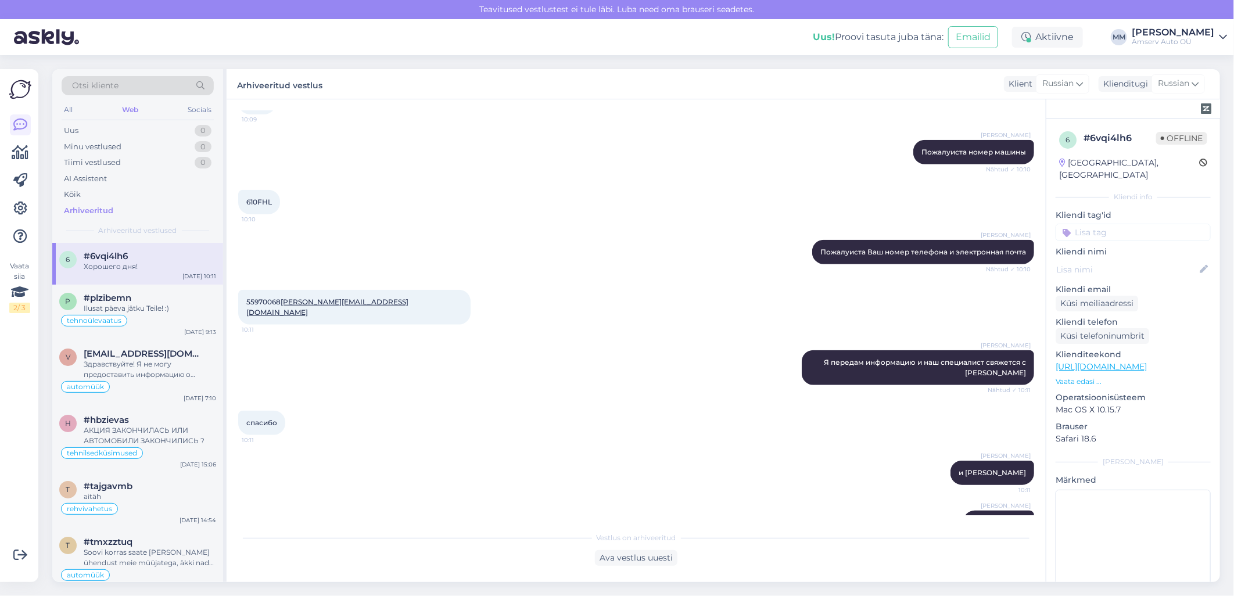
click at [1084, 224] on input at bounding box center [1133, 232] width 155 height 17
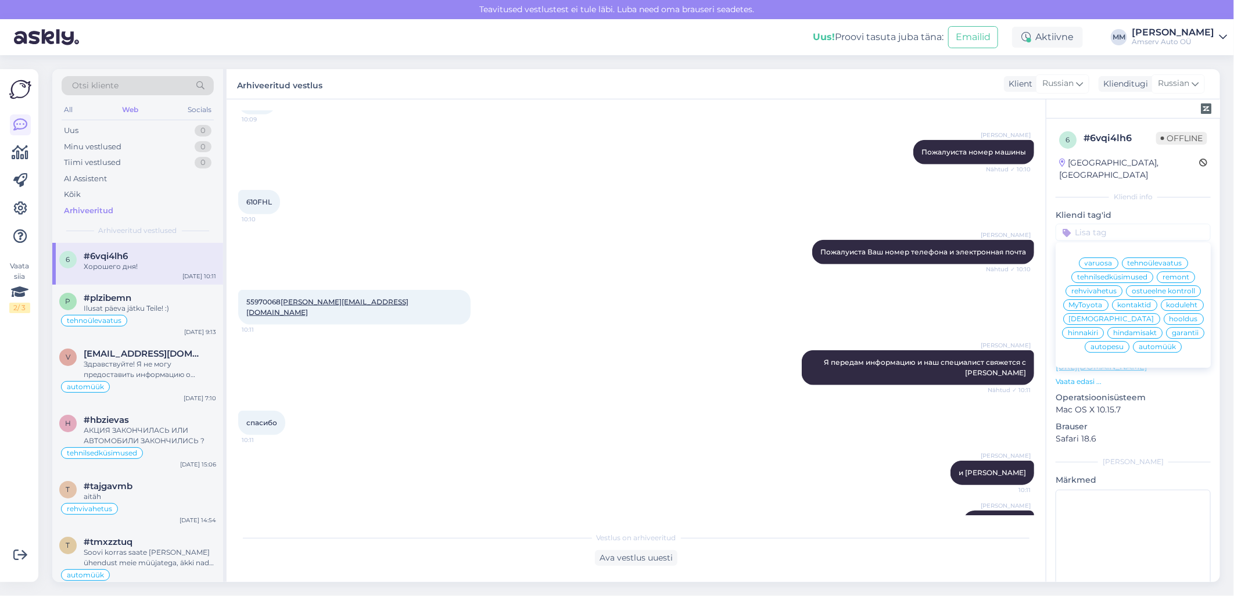
click at [1082, 320] on span "[DEMOGRAPHIC_DATA]" at bounding box center [1111, 319] width 85 height 7
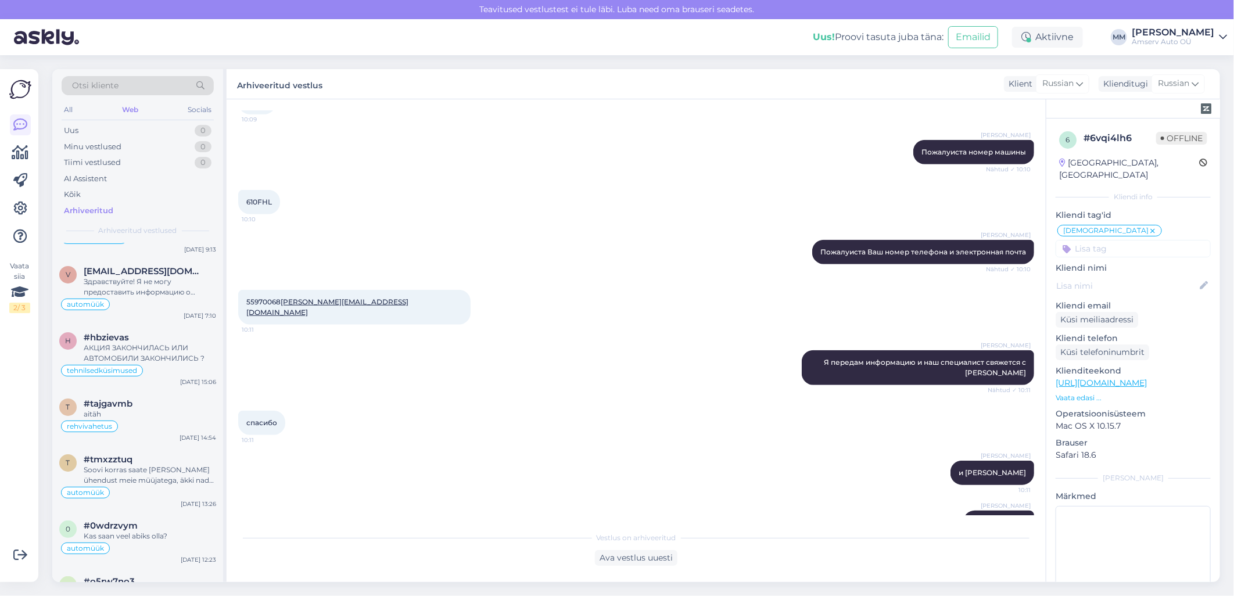
scroll to position [0, 0]
